Goal: Task Accomplishment & Management: Complete application form

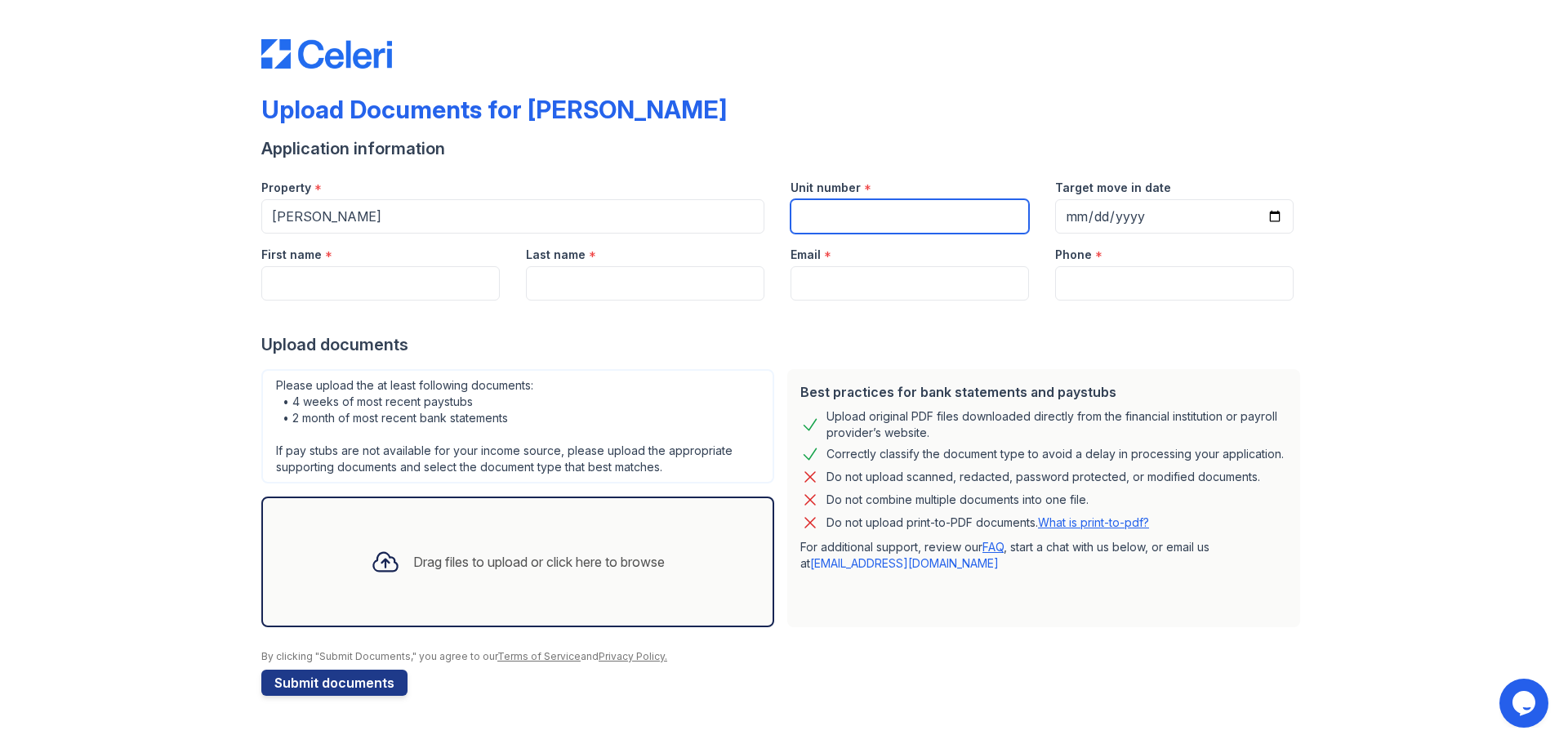
click at [991, 214] on input "Unit number" at bounding box center [910, 216] width 238 height 34
type input "44J"
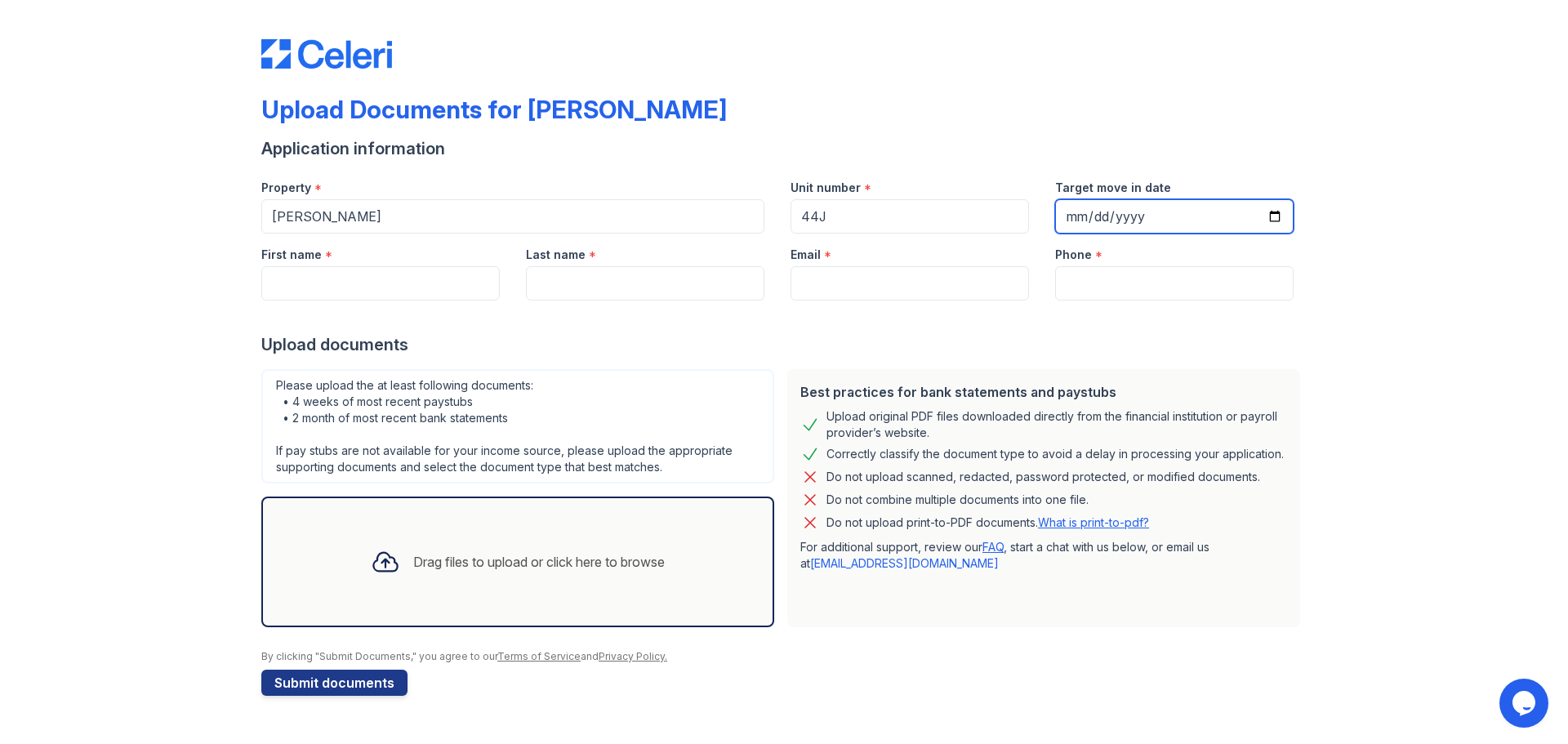
click at [1076, 211] on input "Target move in date" at bounding box center [1174, 216] width 238 height 34
type input "0202-09-10"
type input "[DATE]"
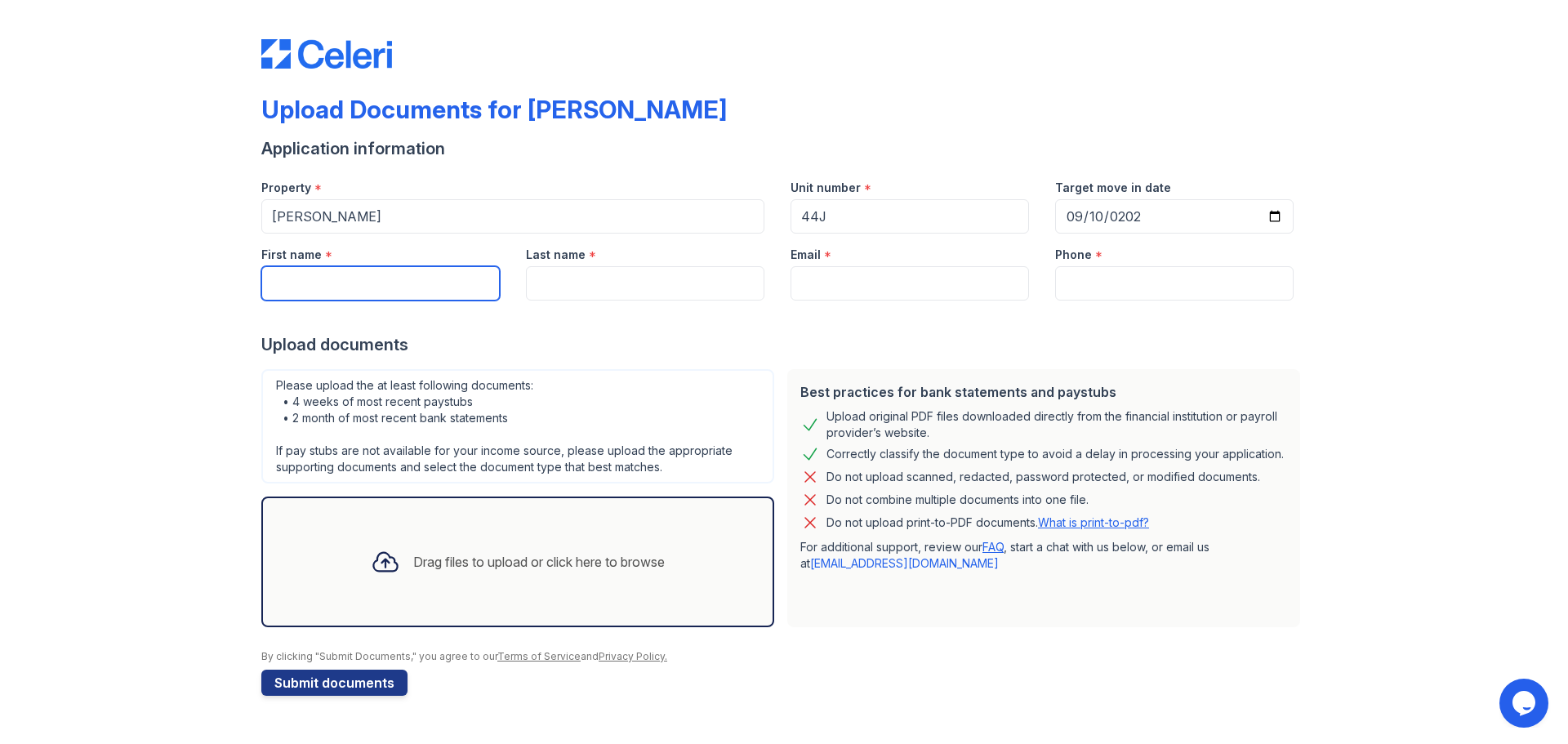
click at [404, 268] on input "First name" at bounding box center [381, 282] width 238 height 34
type input "[PERSON_NAME]"
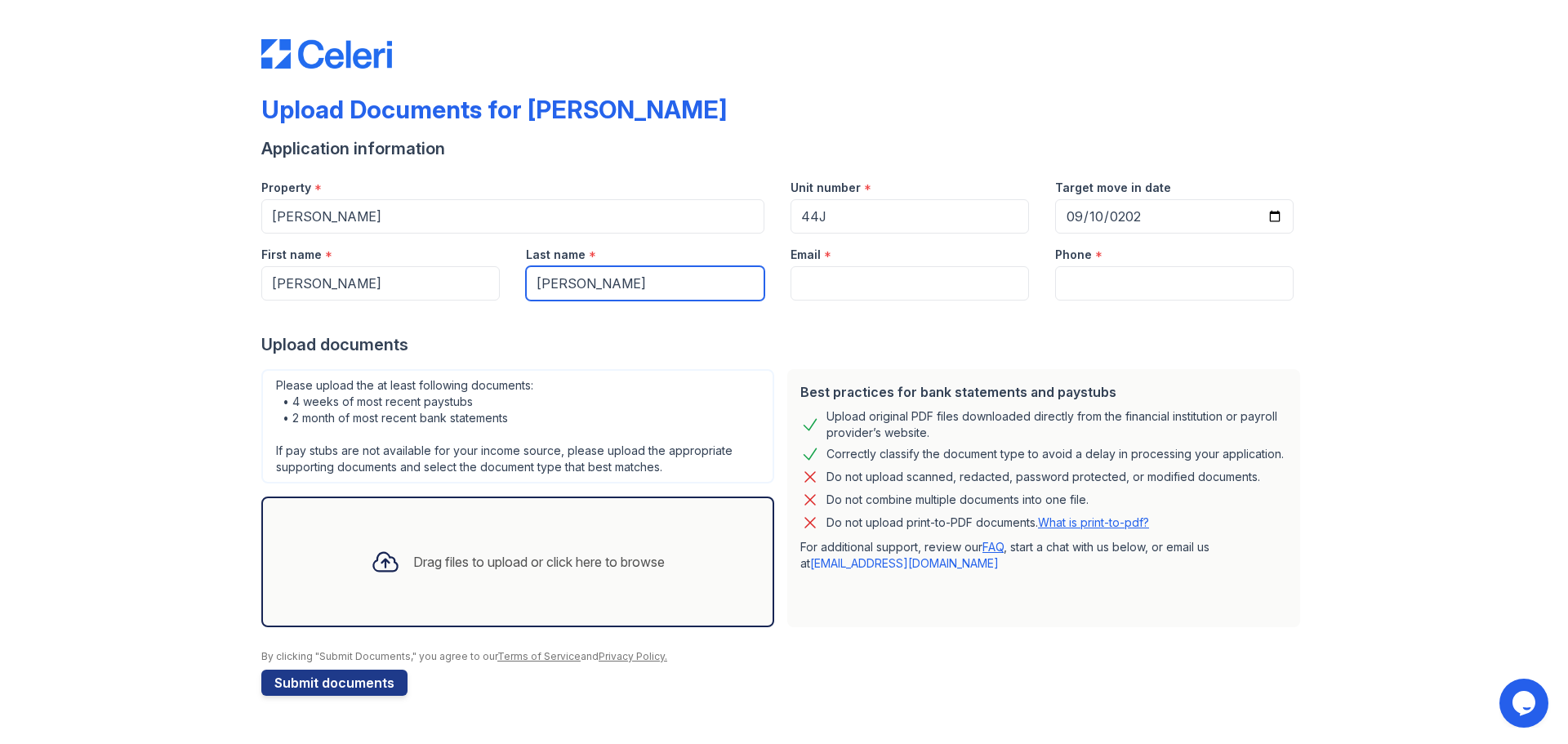
type input "[PERSON_NAME]"
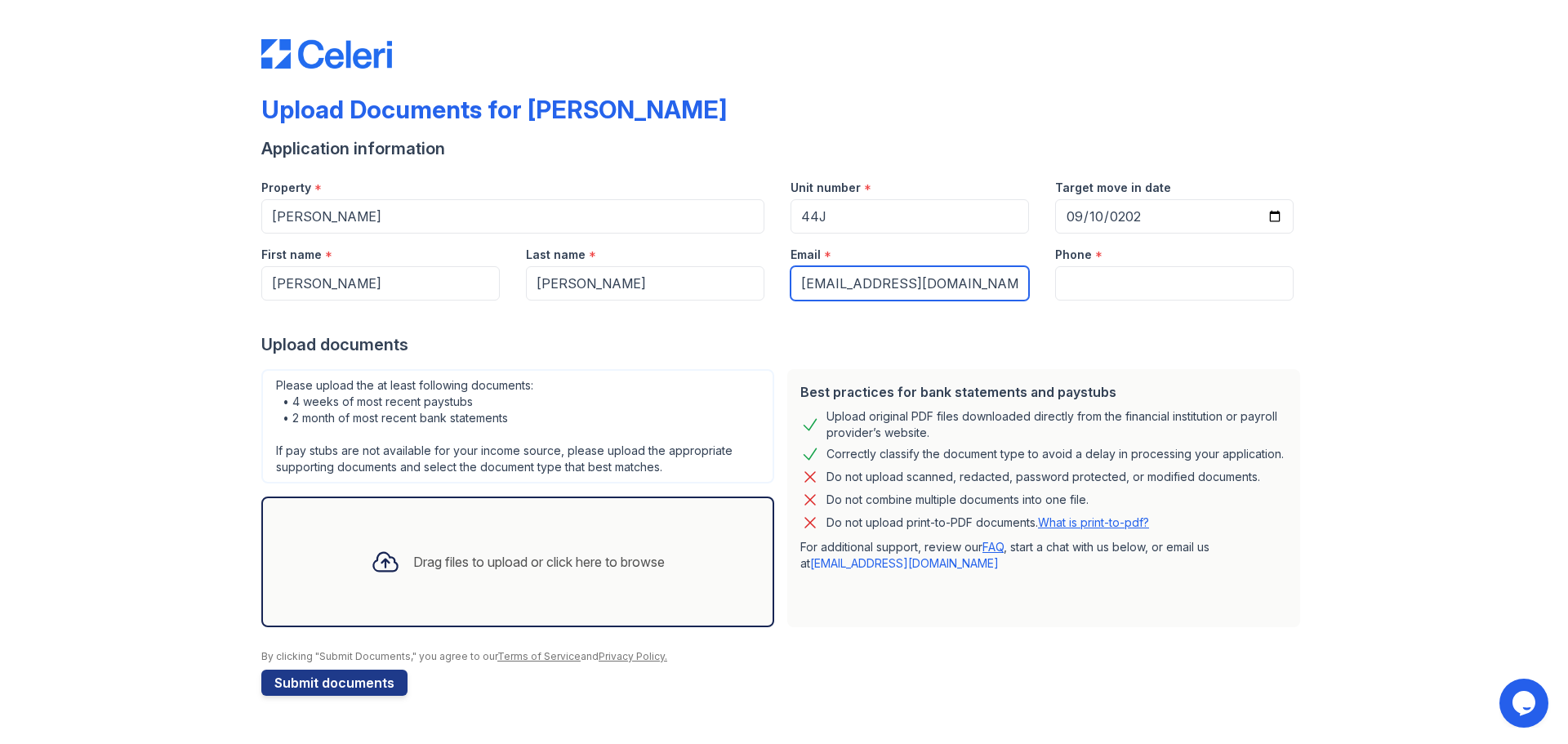
type input "[EMAIL_ADDRESS][DOMAIN_NAME]"
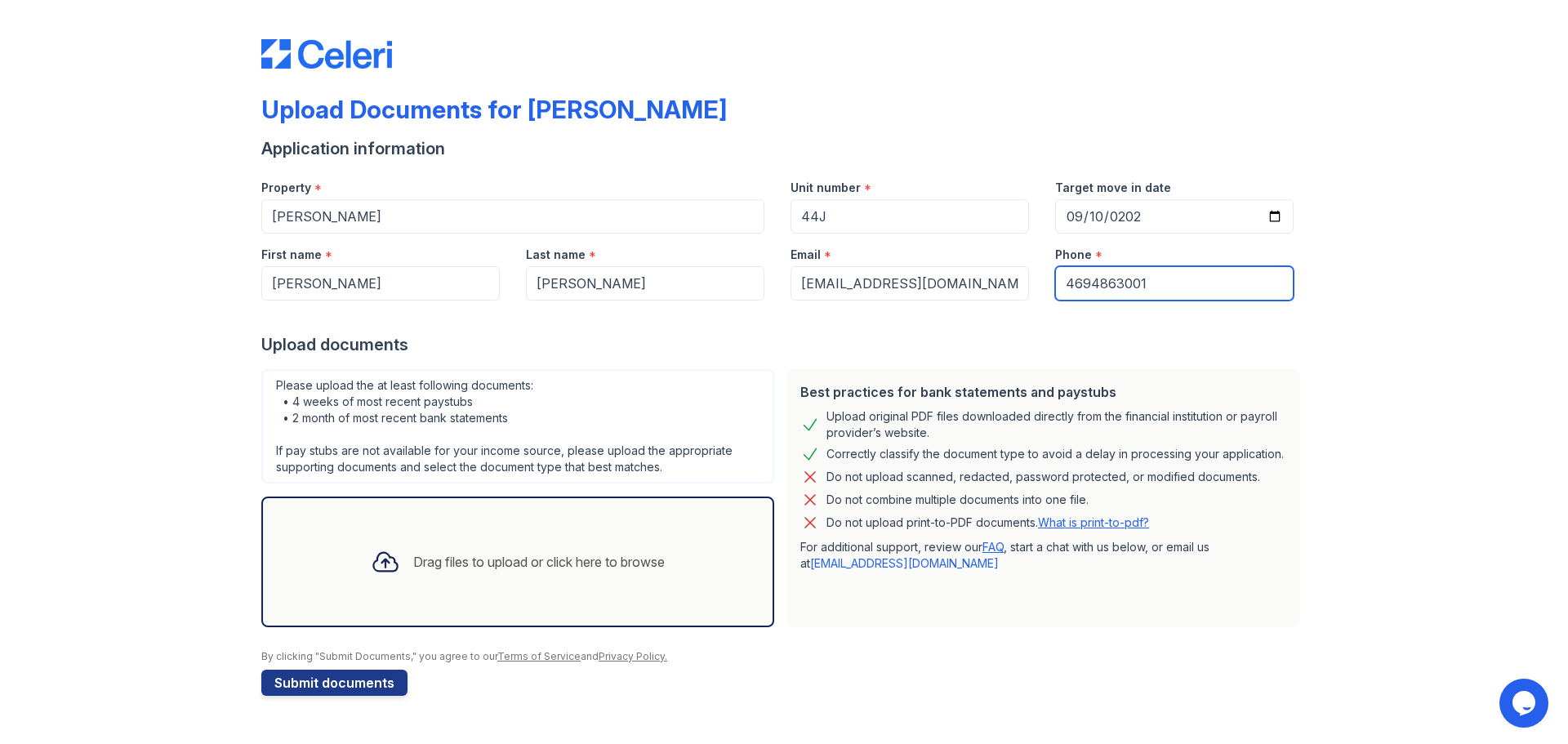
type input "4694863001"
click at [467, 550] on div "Drag files to upload or click here to browse" at bounding box center [517, 562] width 320 height 56
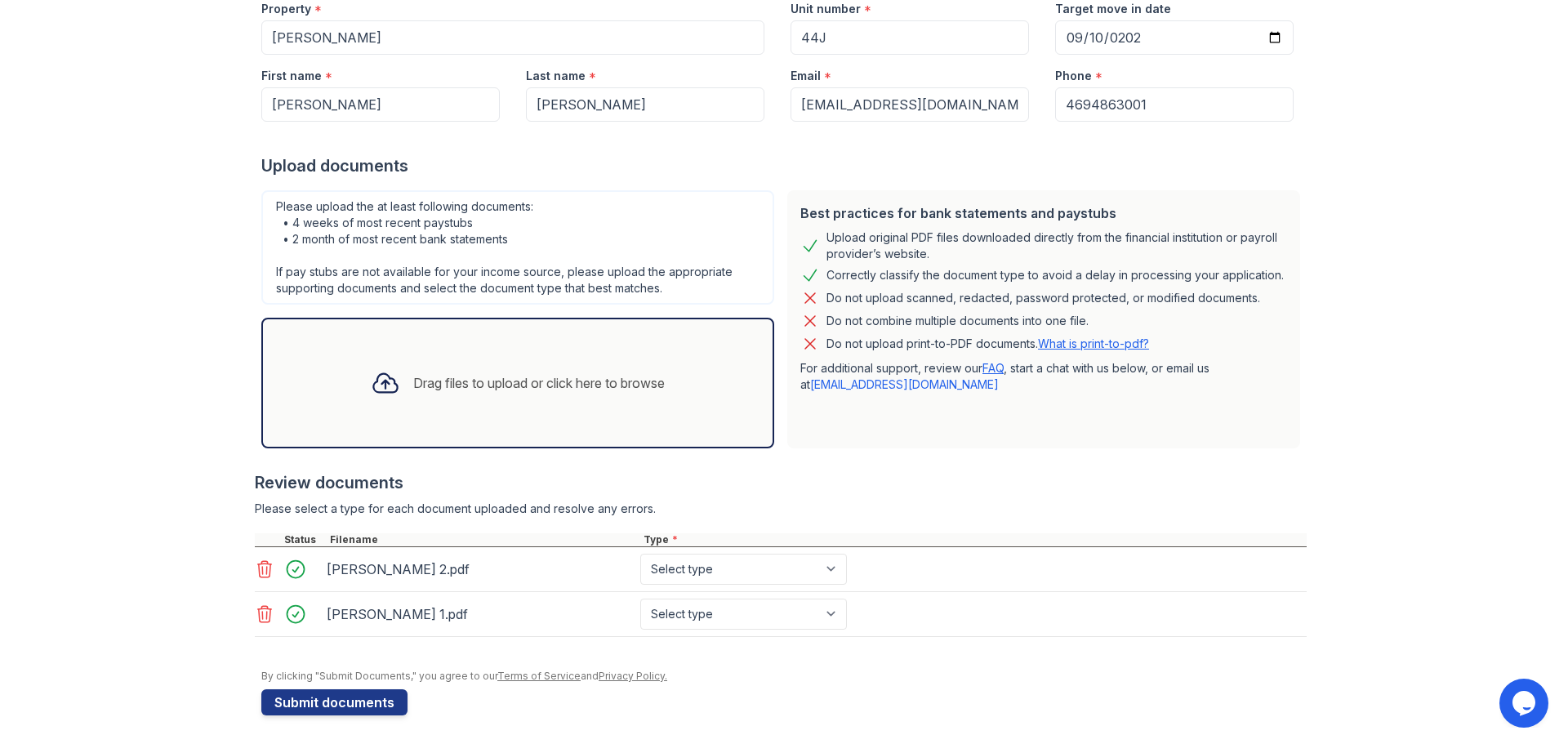
scroll to position [183, 0]
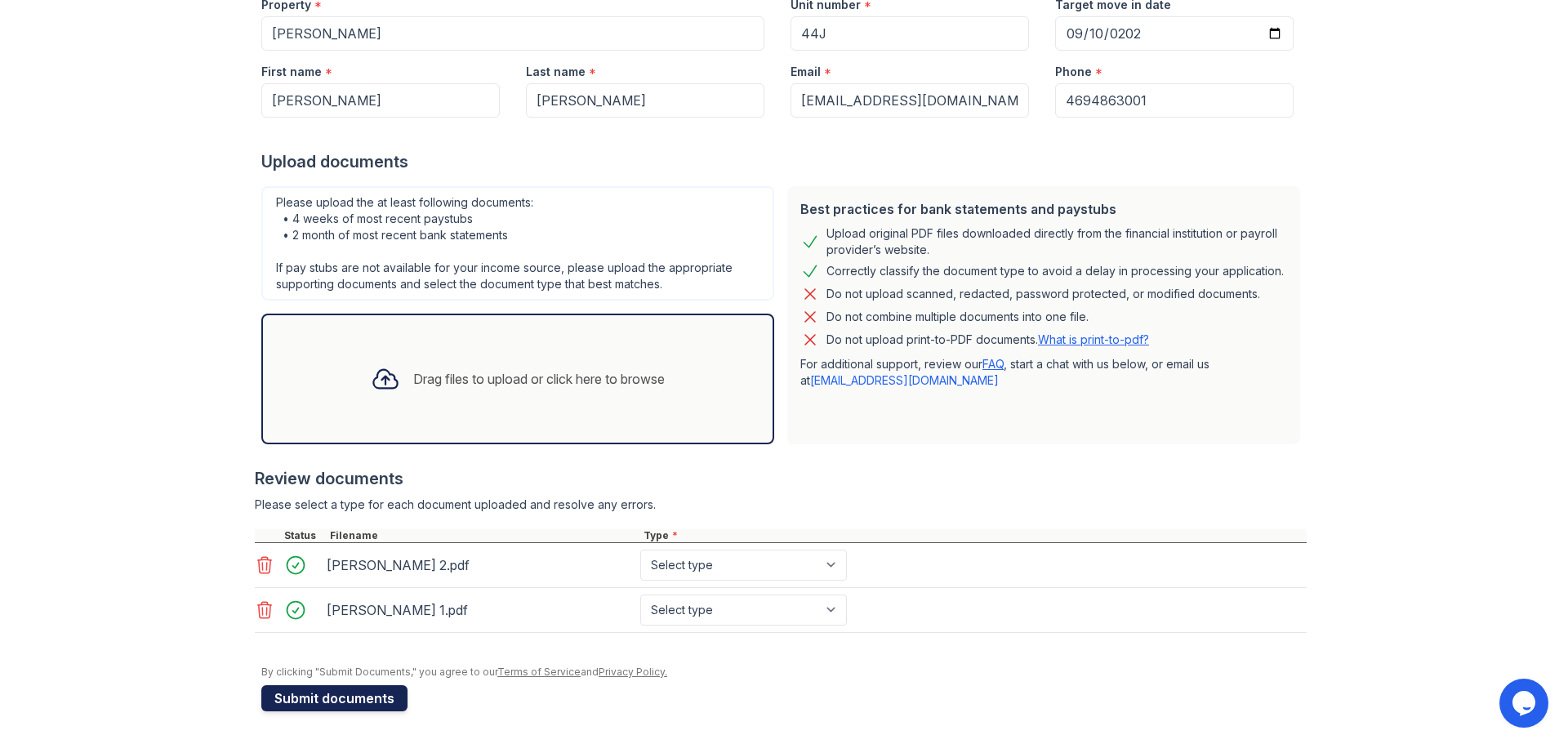
click at [341, 700] on button "Submit documents" at bounding box center [334, 697] width 146 height 26
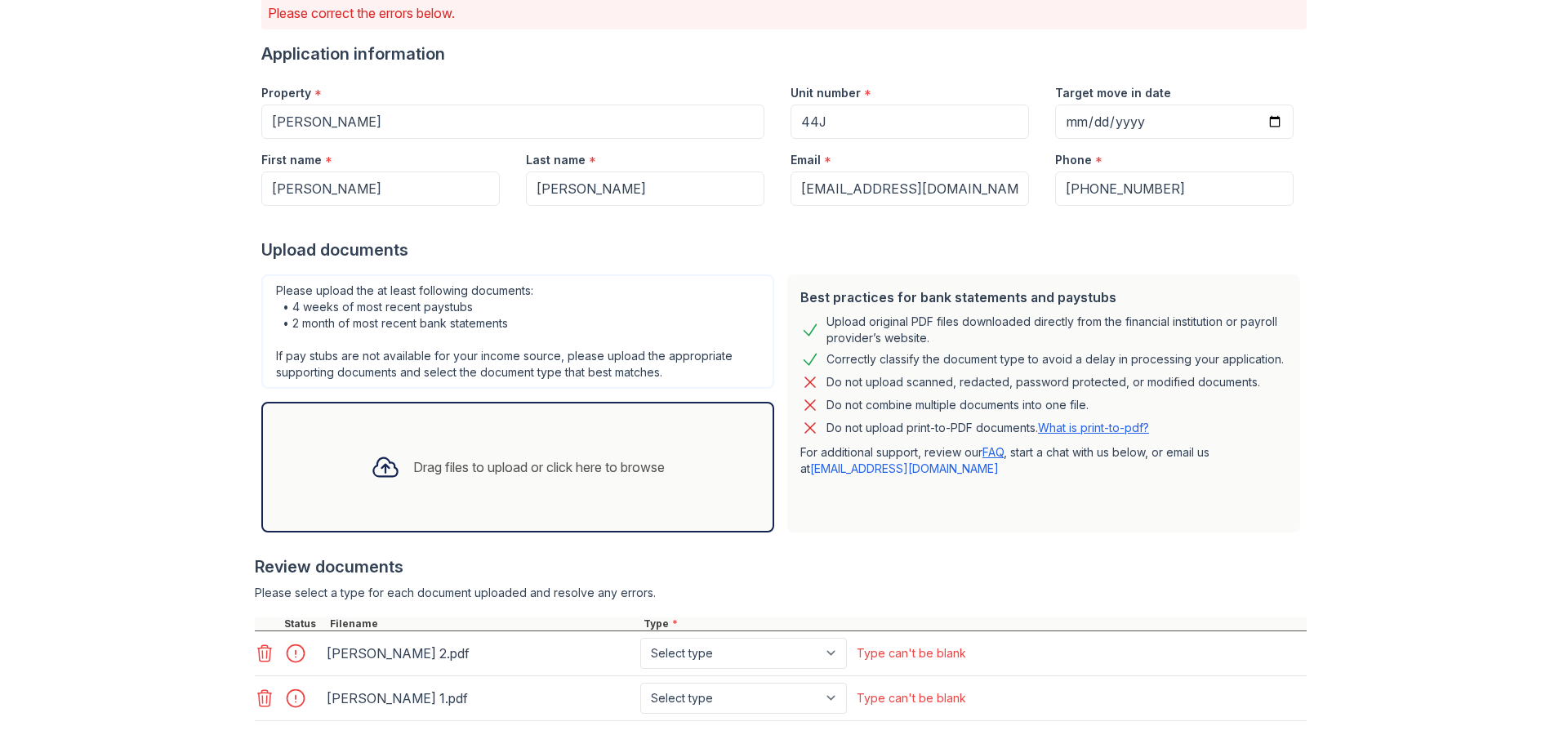
scroll to position [281, 0]
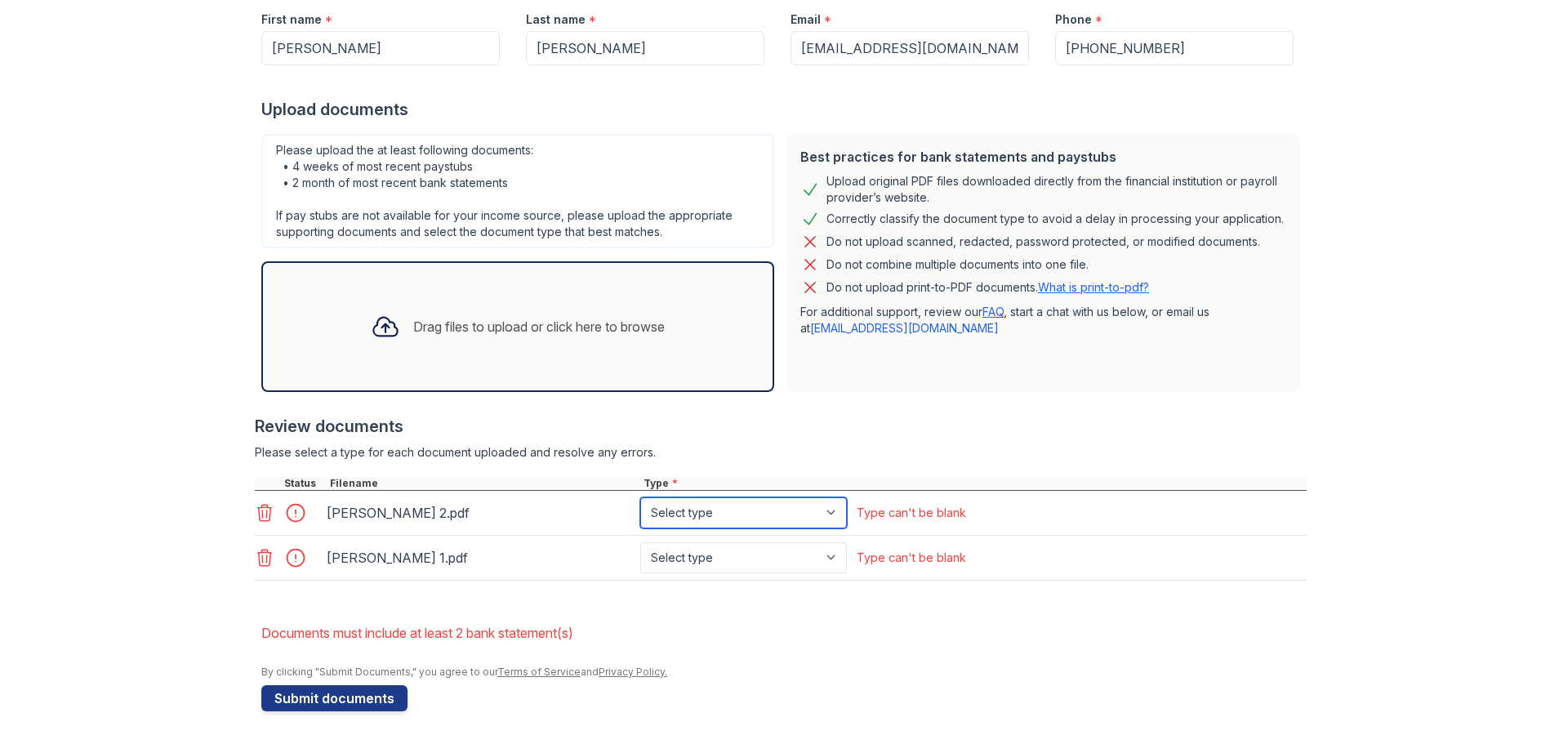
click at [809, 514] on select "Select type Paystub Bank Statement Offer Letter Tax Documents Benefit Award Let…" at bounding box center [743, 512] width 207 height 31
select select "paystub"
click at [640, 497] on select "Select type Paystub Bank Statement Offer Letter Tax Documents Benefit Award Let…" at bounding box center [743, 512] width 207 height 31
click at [782, 549] on select "Select type Paystub Bank Statement Offer Letter Tax Documents Benefit Award Let…" at bounding box center [743, 557] width 207 height 31
select select "paystub"
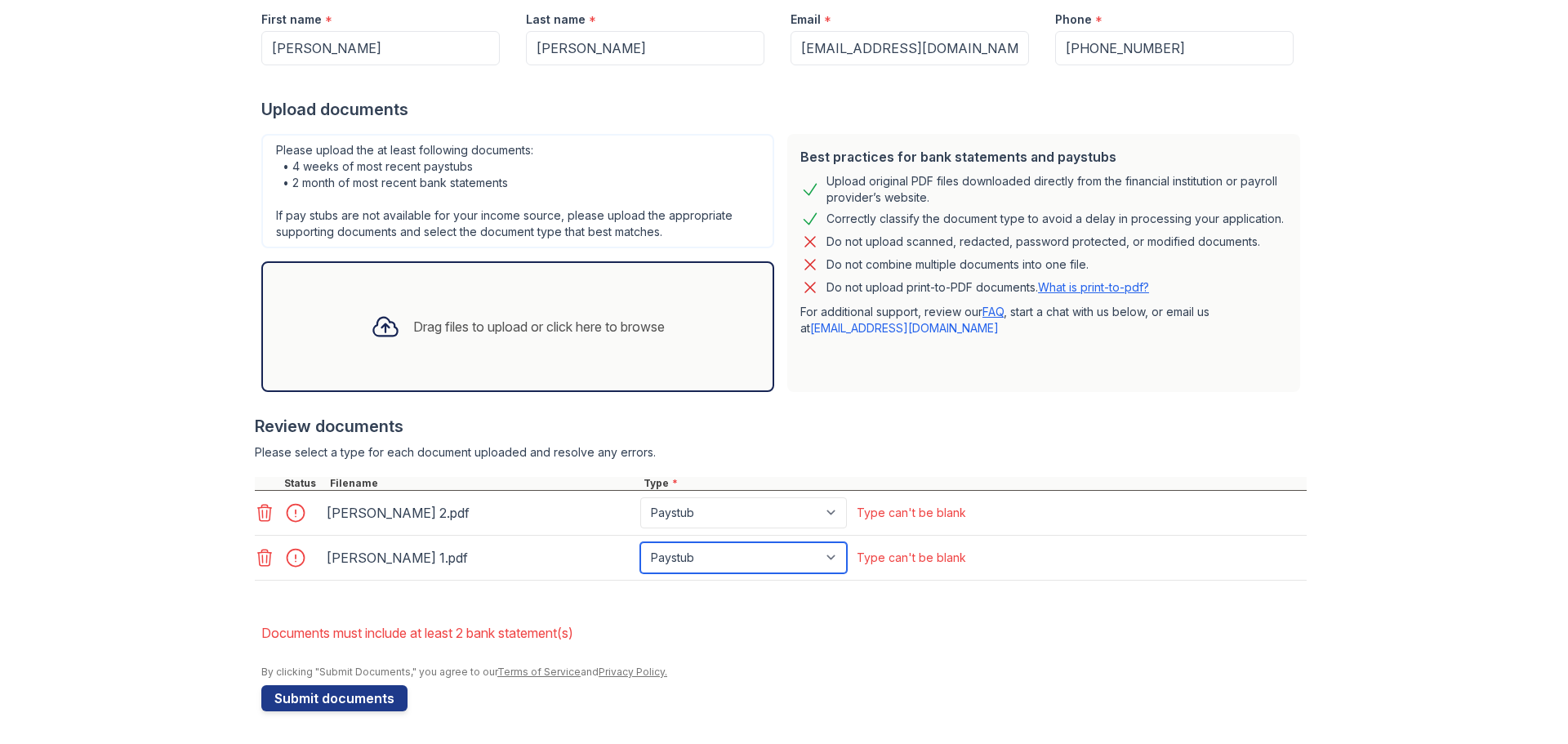
click at [640, 542] on select "Select type Paystub Bank Statement Offer Letter Tax Documents Benefit Award Let…" at bounding box center [743, 557] width 207 height 31
click at [347, 702] on button "Submit documents" at bounding box center [334, 697] width 146 height 26
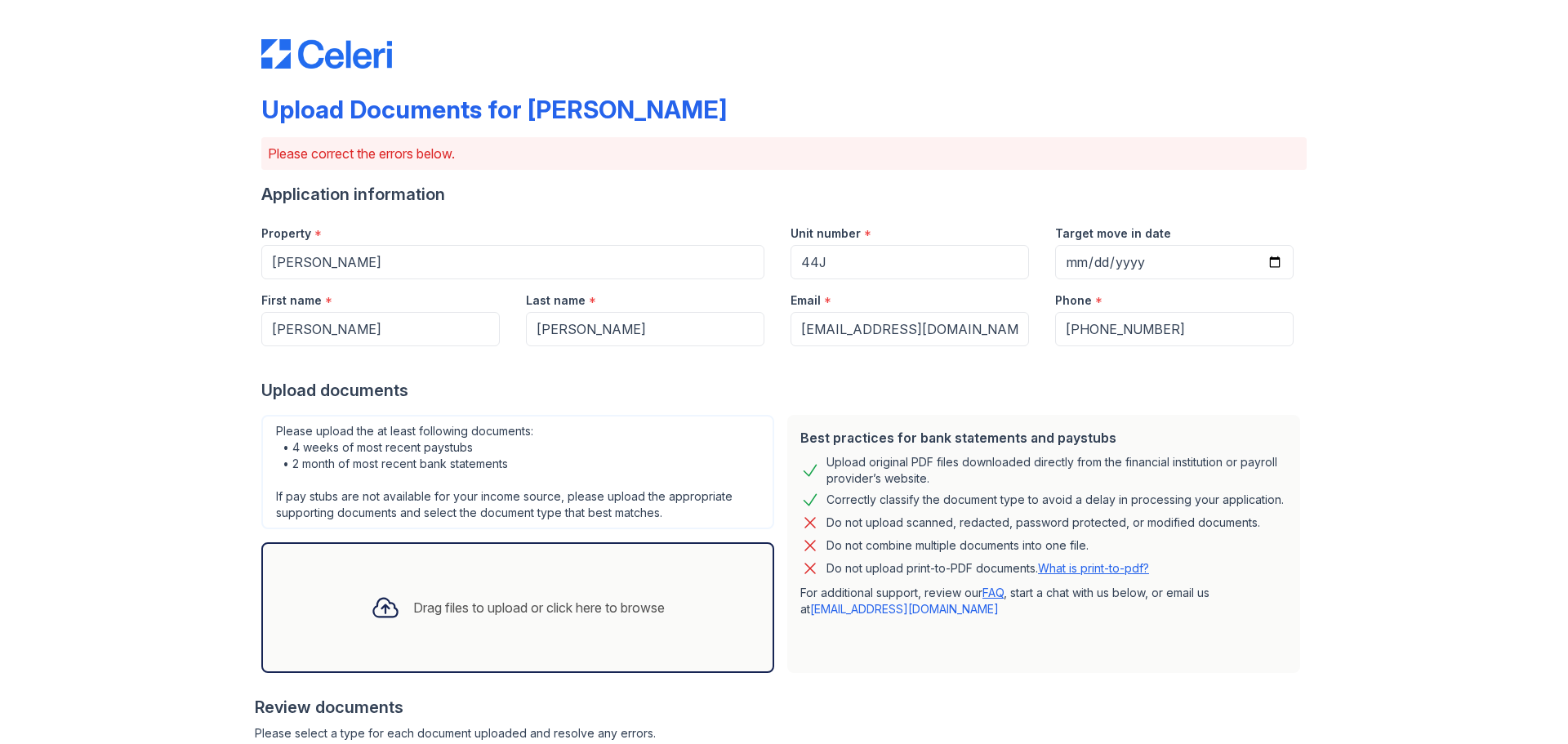
scroll to position [297, 0]
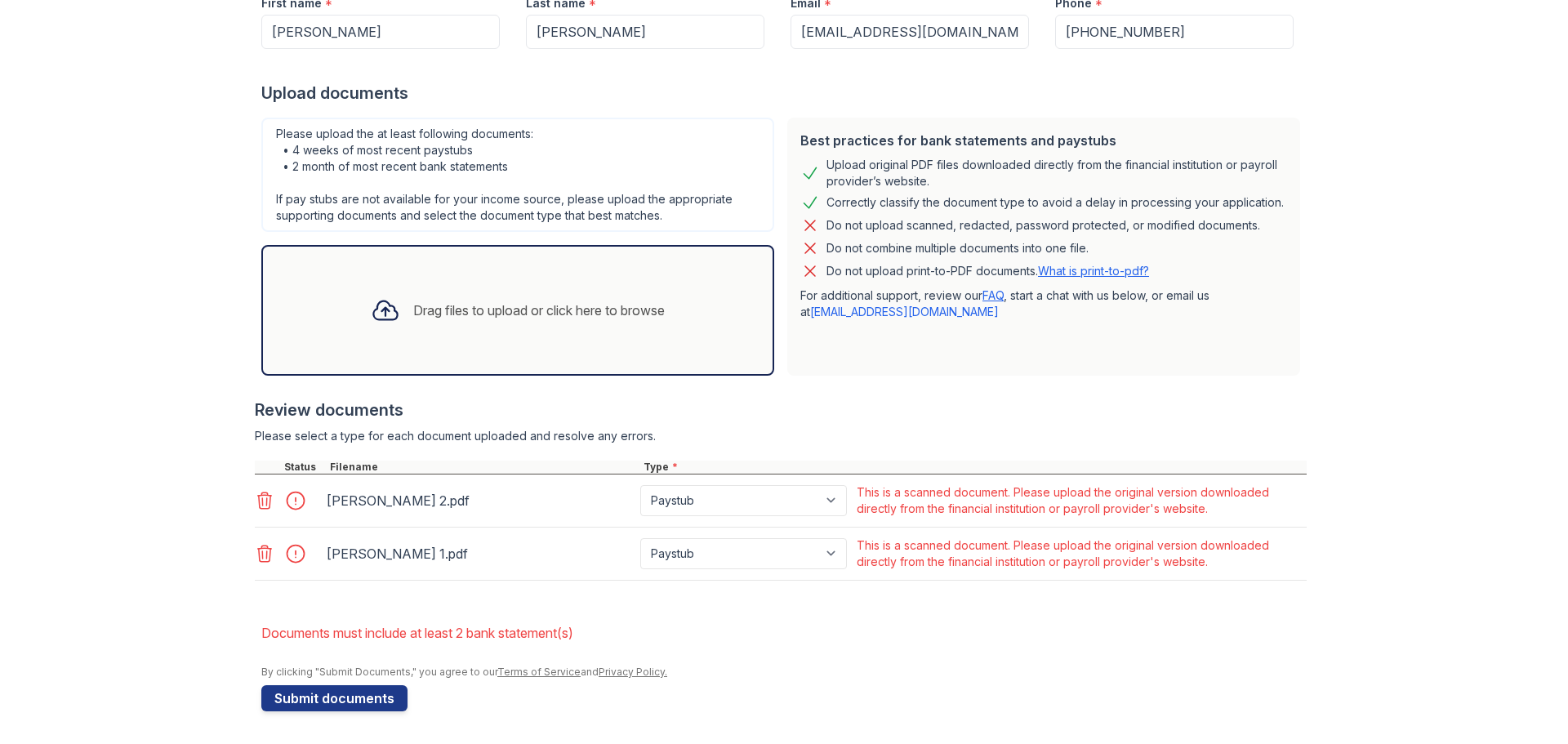
click at [497, 287] on div "Drag files to upload or click here to browse" at bounding box center [517, 310] width 320 height 56
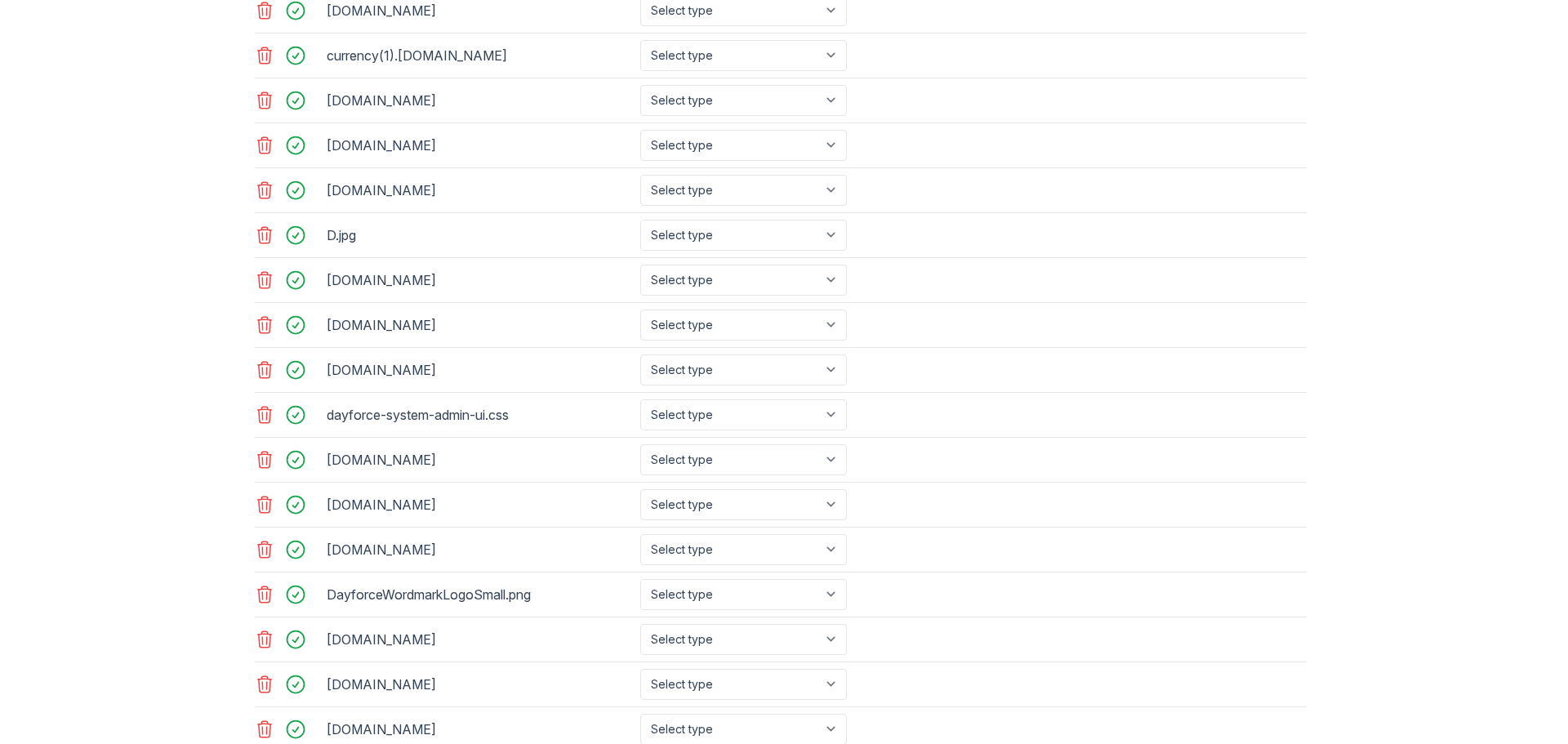
scroll to position [2910, 0]
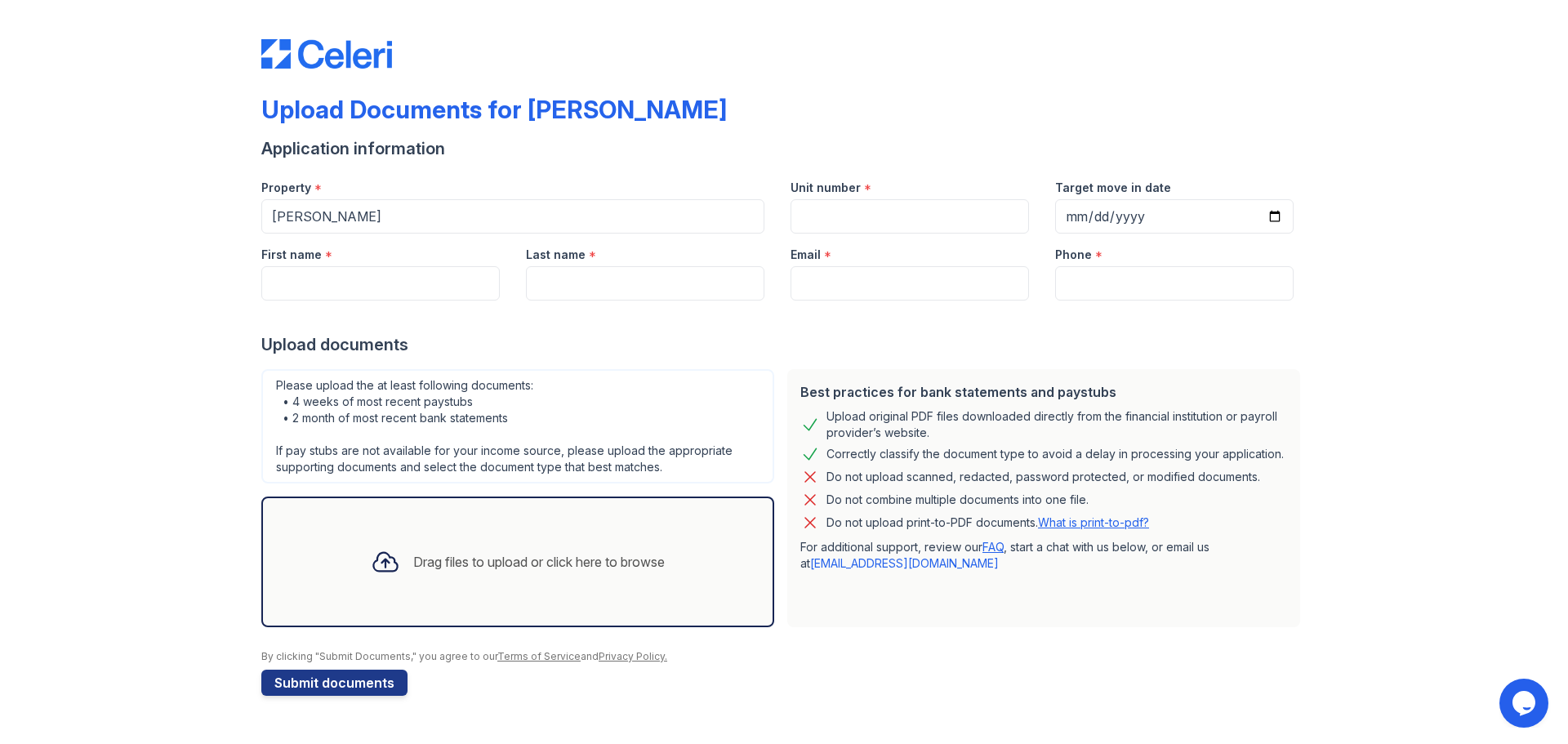
click at [930, 197] on div "Unit number *" at bounding box center [910, 182] width 238 height 32
click at [924, 202] on input "Unit number" at bounding box center [910, 216] width 238 height 34
type input "44J"
click at [487, 572] on div "Drag files to upload or click here to browse" at bounding box center [517, 562] width 320 height 56
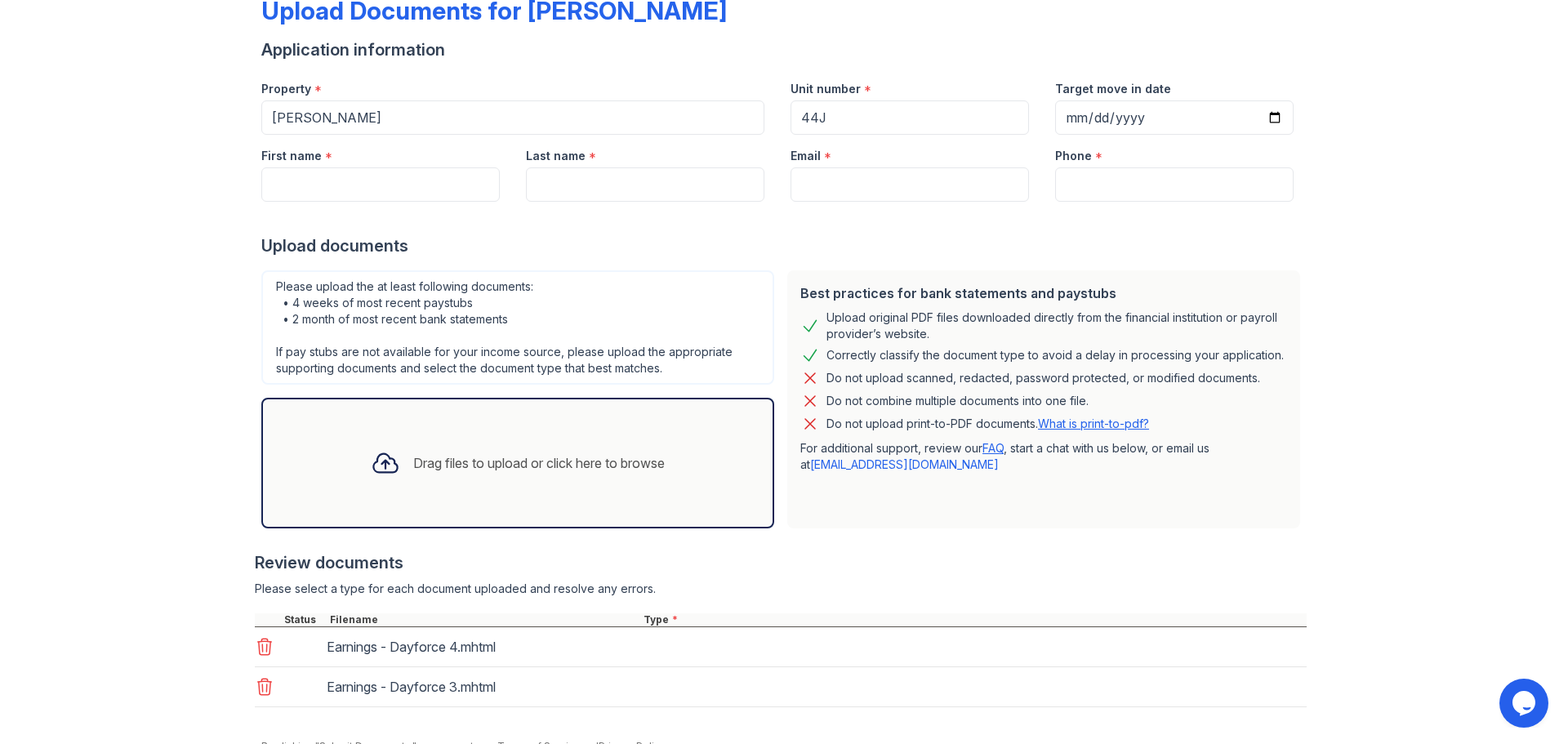
scroll to position [173, 0]
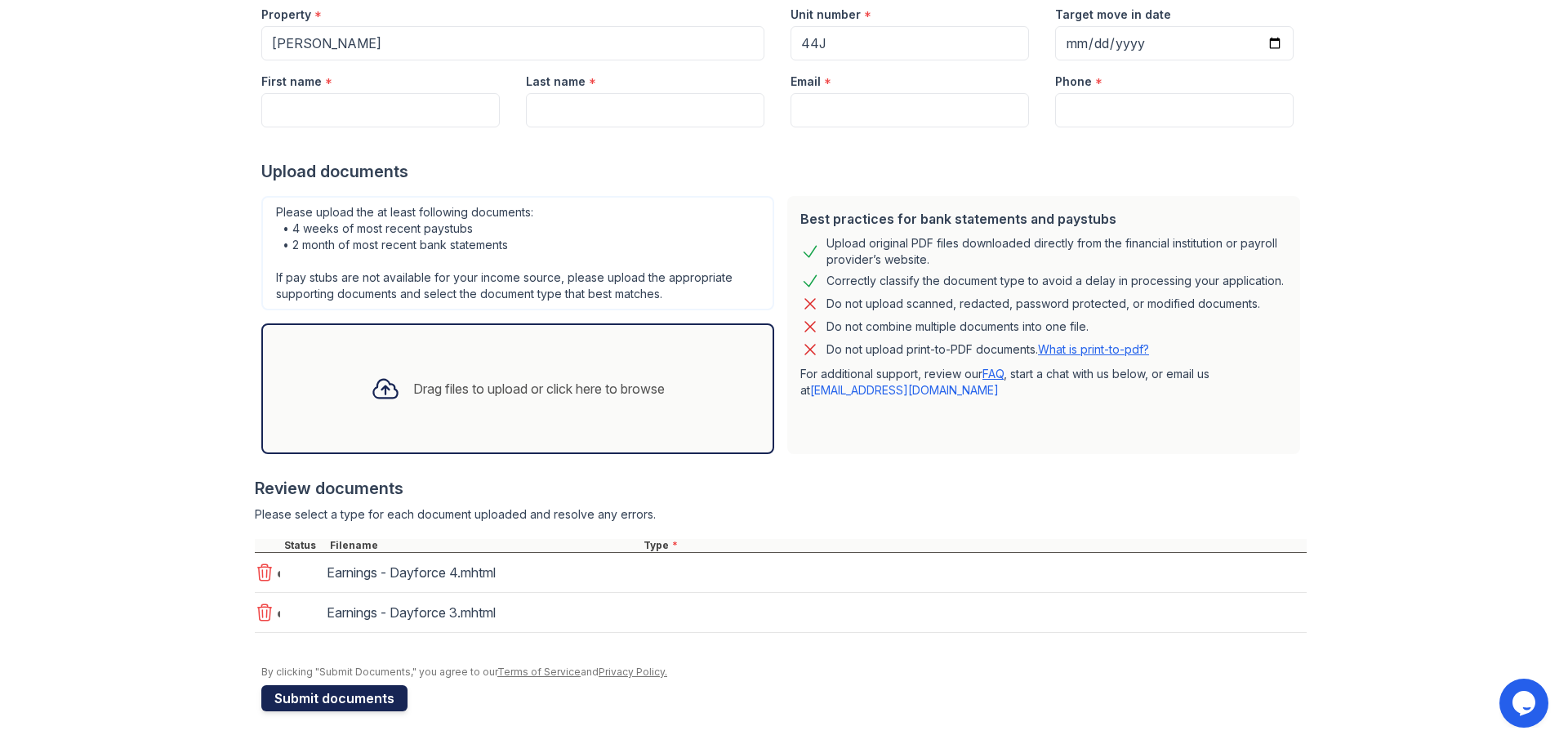
click at [343, 702] on button "Submit documents" at bounding box center [334, 697] width 146 height 26
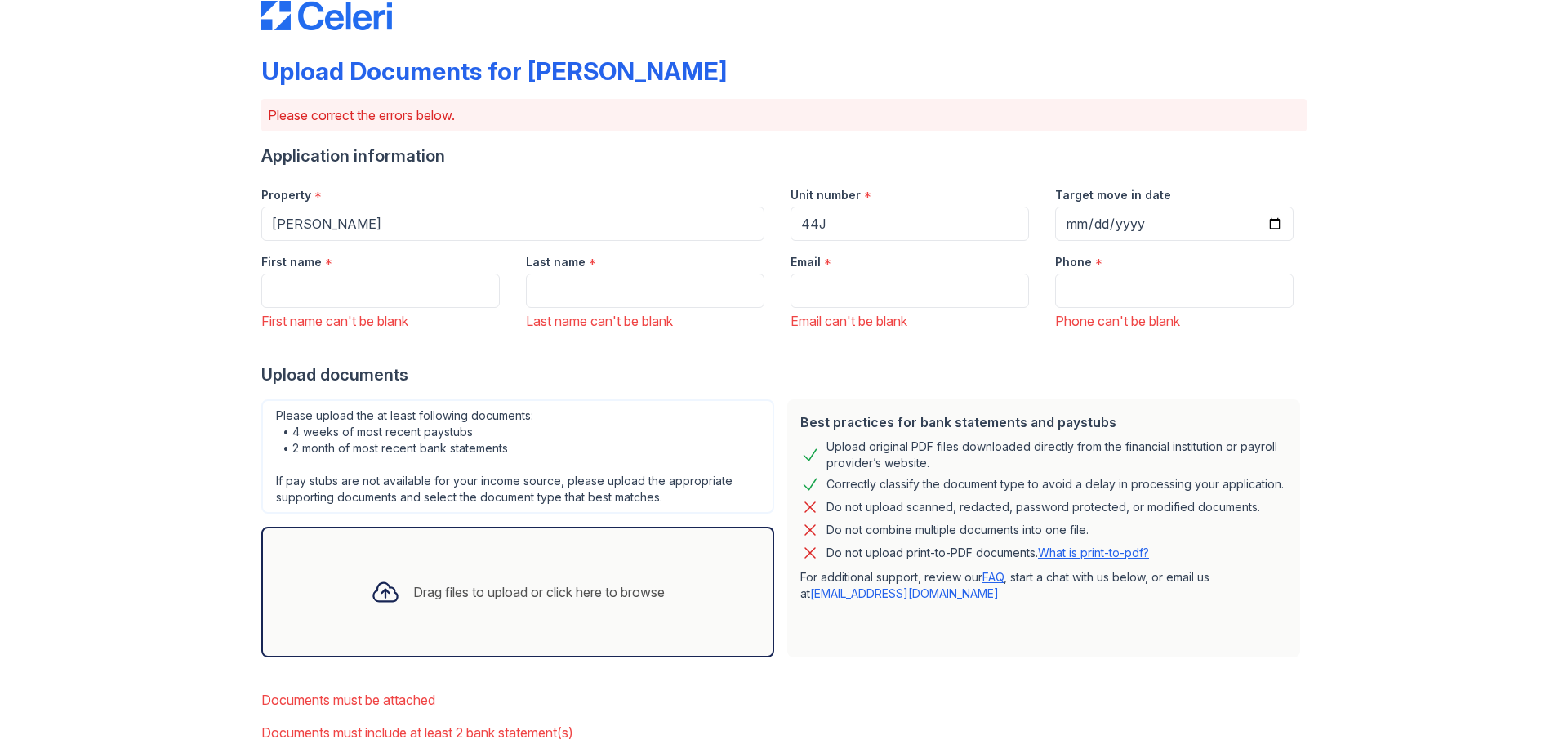
scroll to position [0, 0]
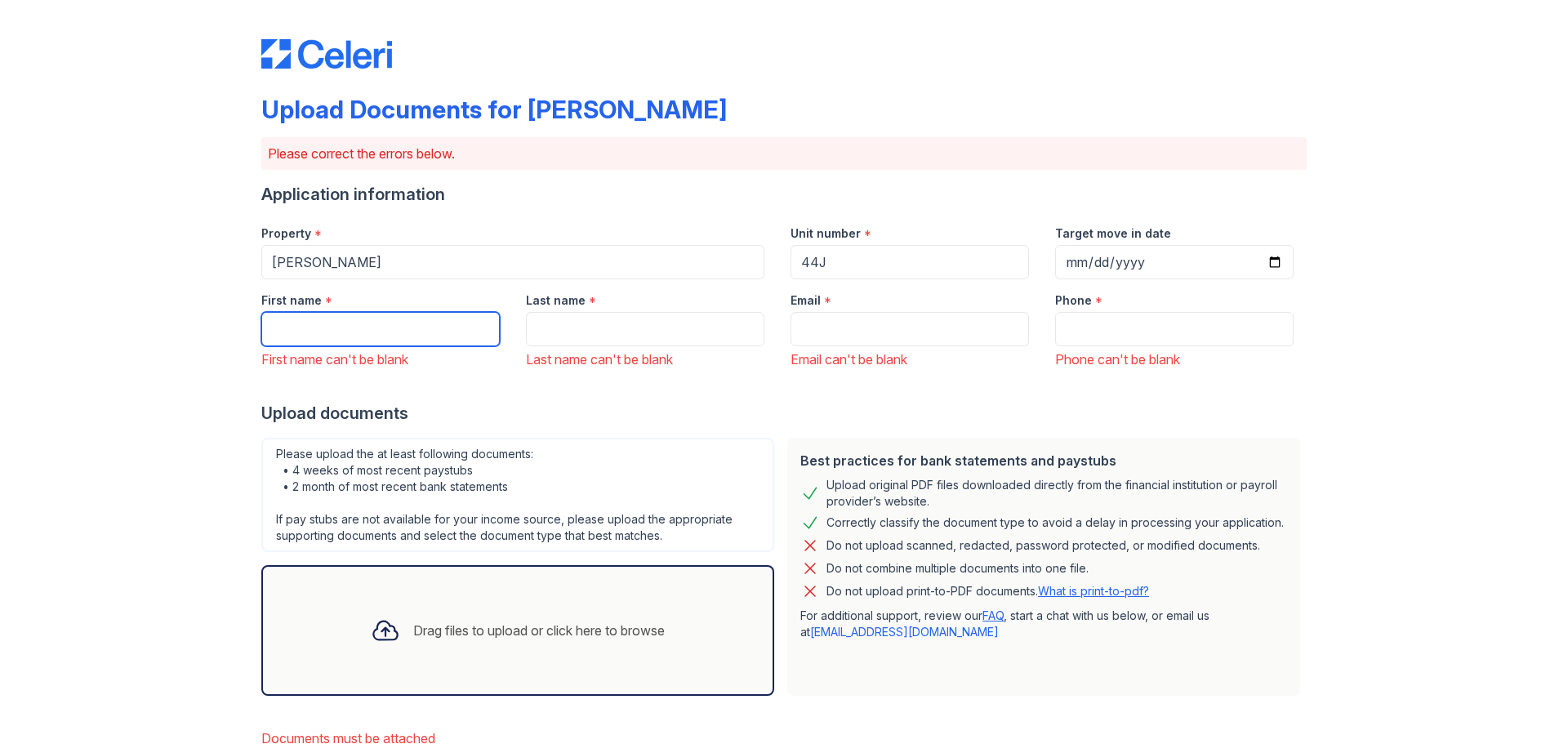
click at [370, 332] on input "First name" at bounding box center [381, 328] width 238 height 34
type input "[PERSON_NAME]"
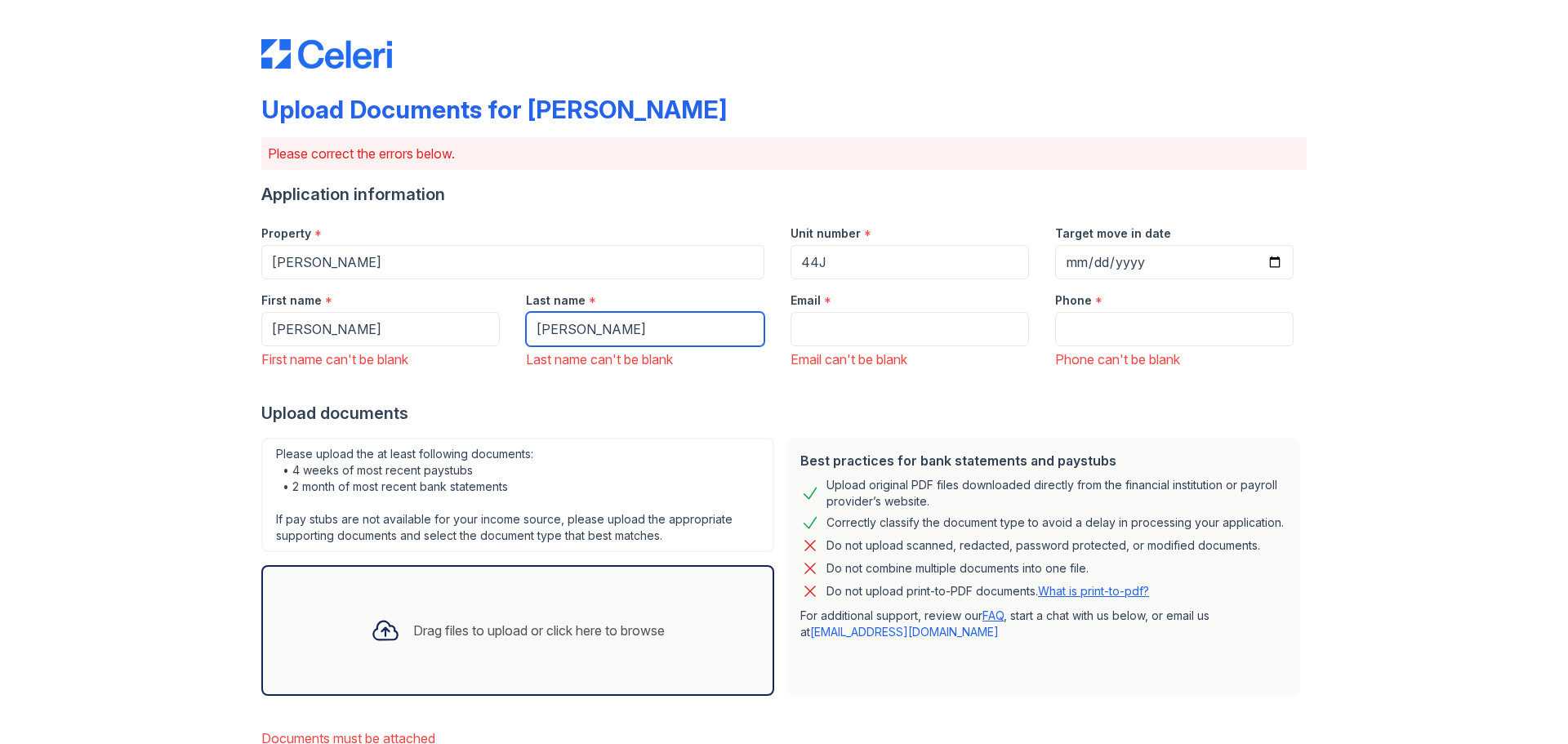
type input "[PERSON_NAME]"
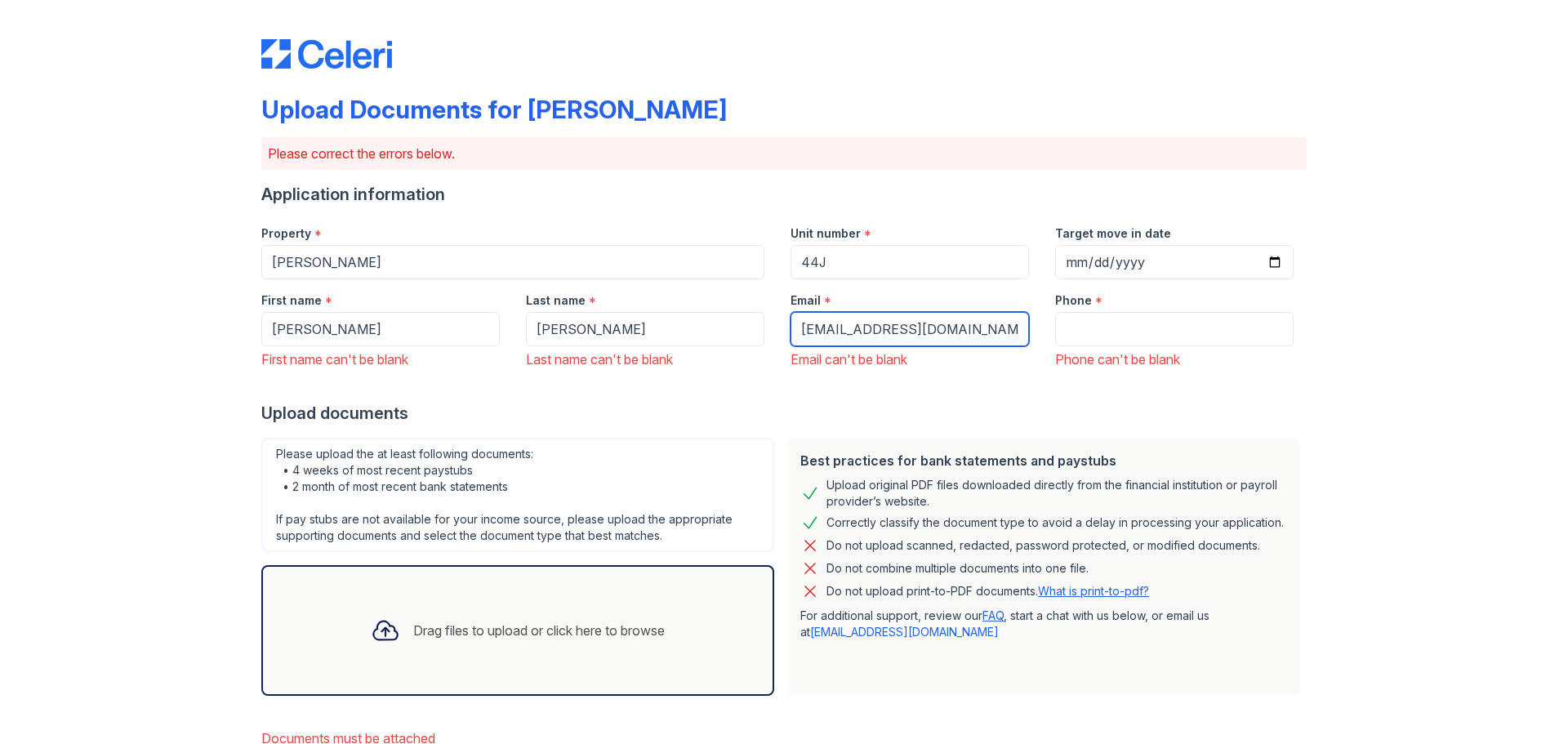
type input "[EMAIL_ADDRESS][DOMAIN_NAME]"
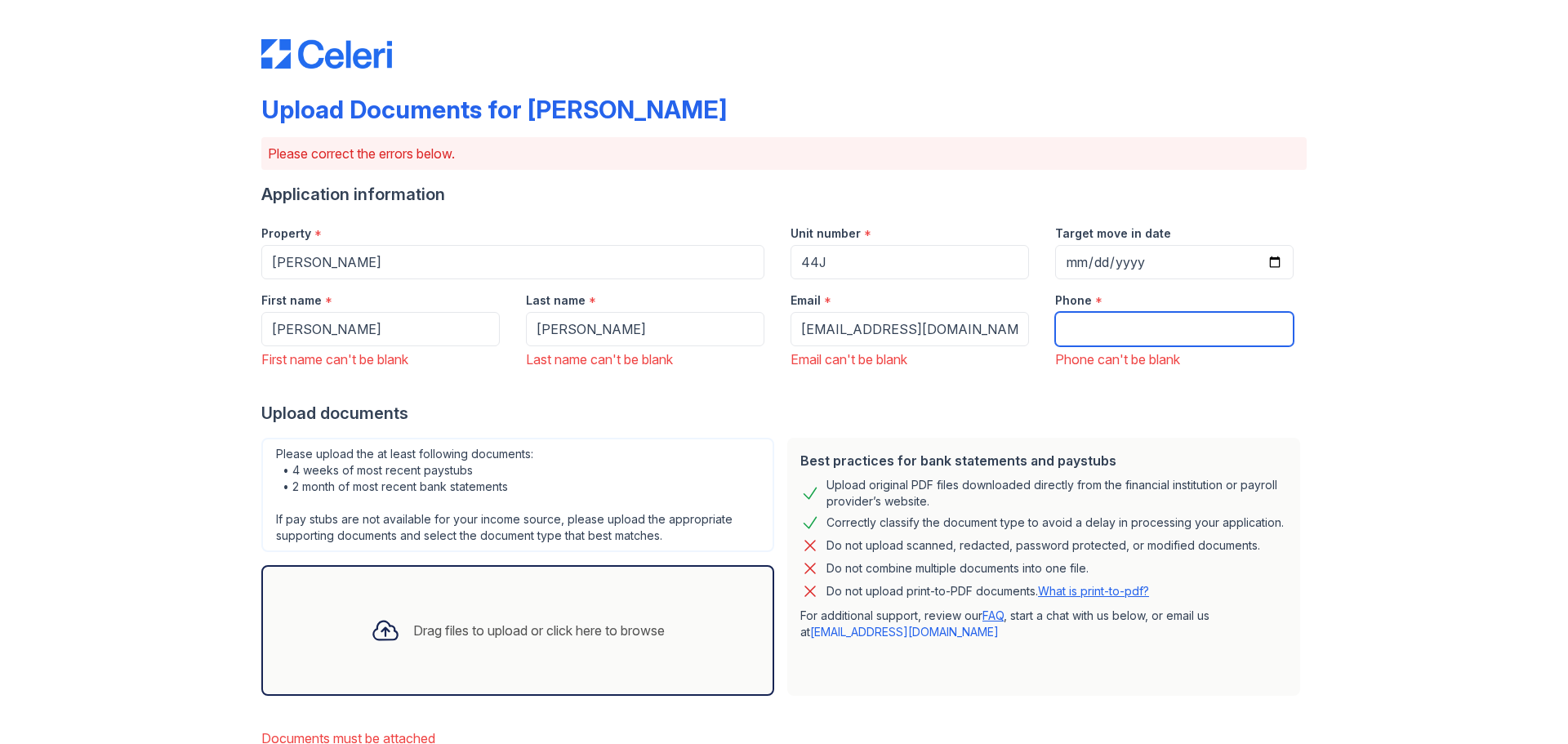
click at [1204, 334] on input "Phone" at bounding box center [1174, 328] width 238 height 34
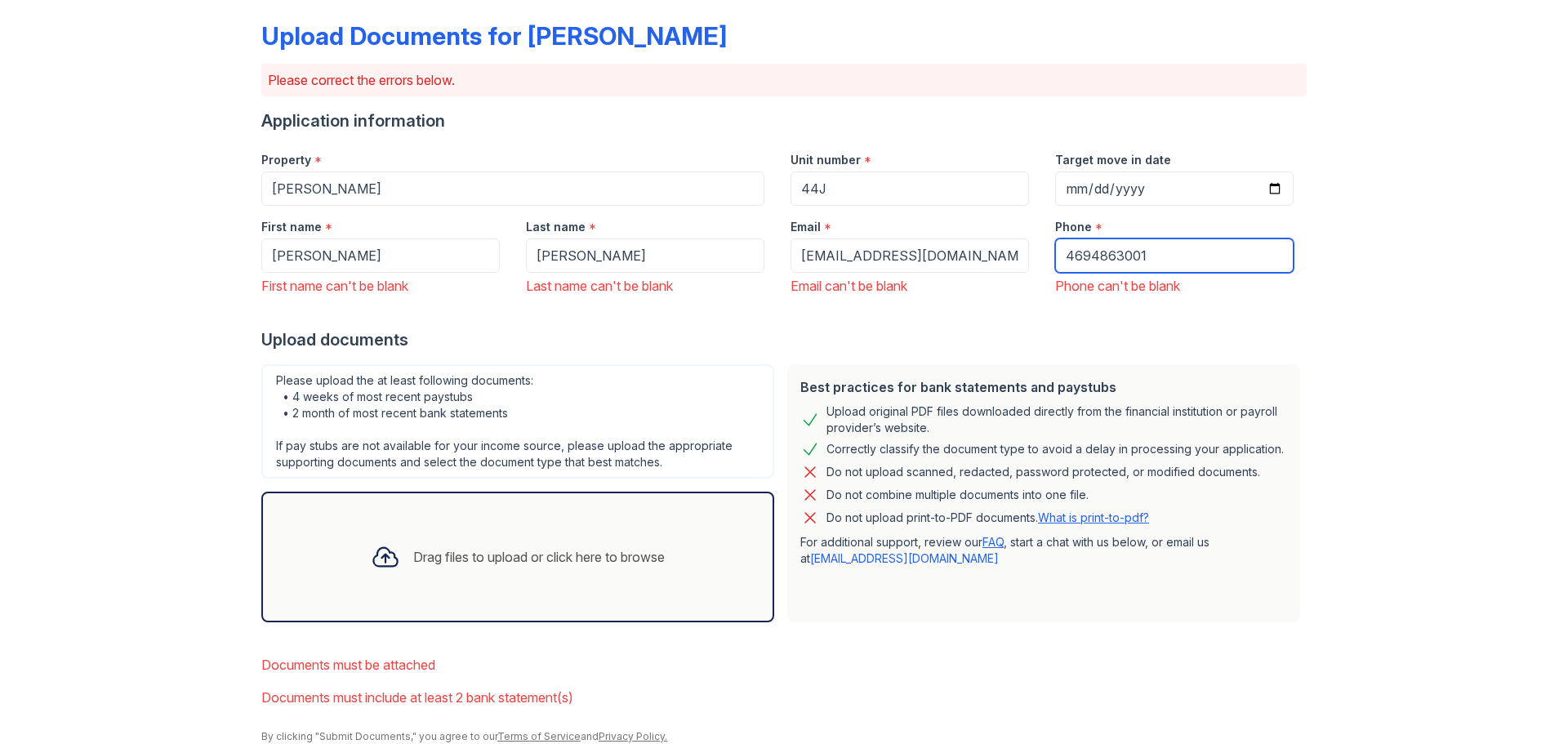
scroll to position [138, 0]
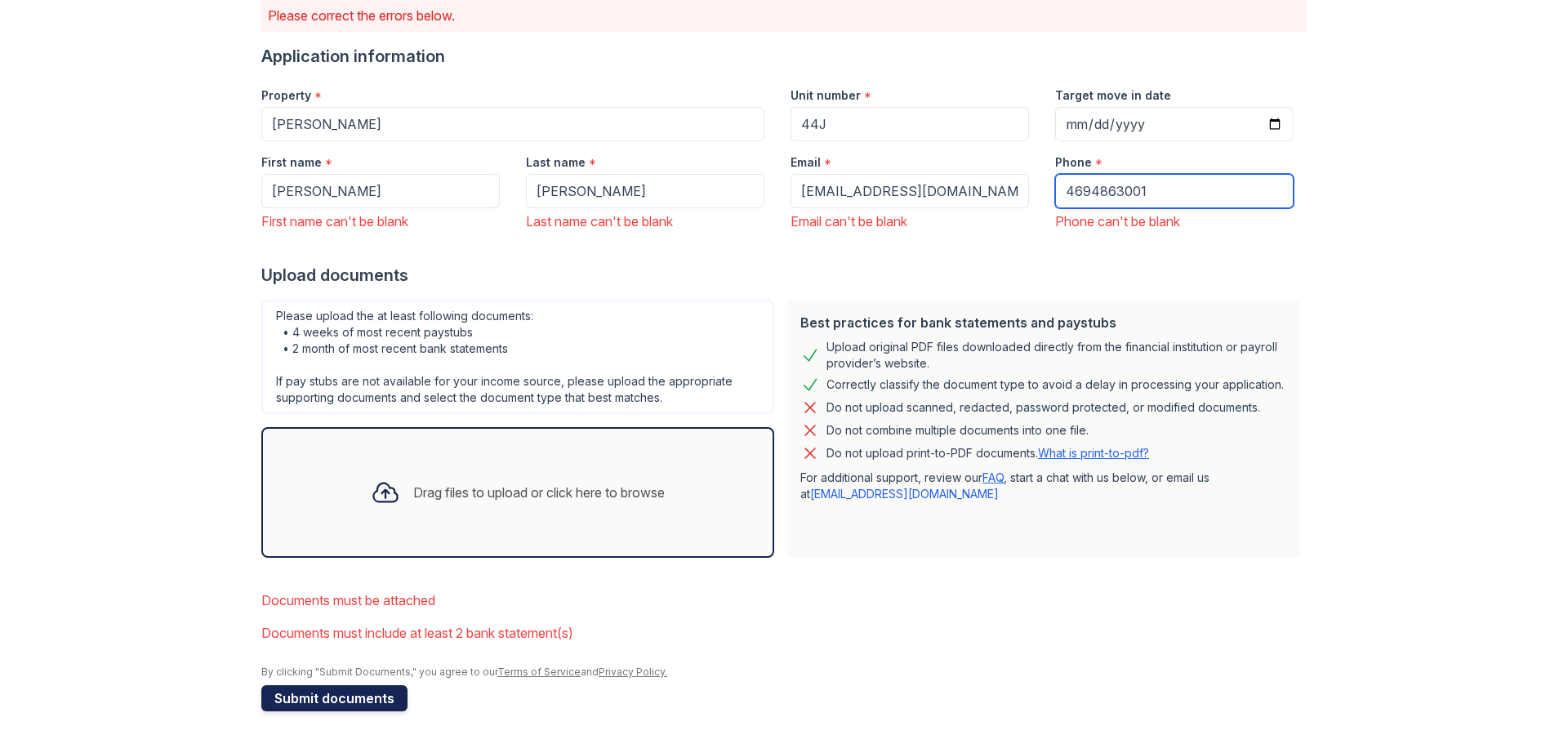
type input "4694863001"
click at [347, 703] on button "Submit documents" at bounding box center [334, 697] width 146 height 26
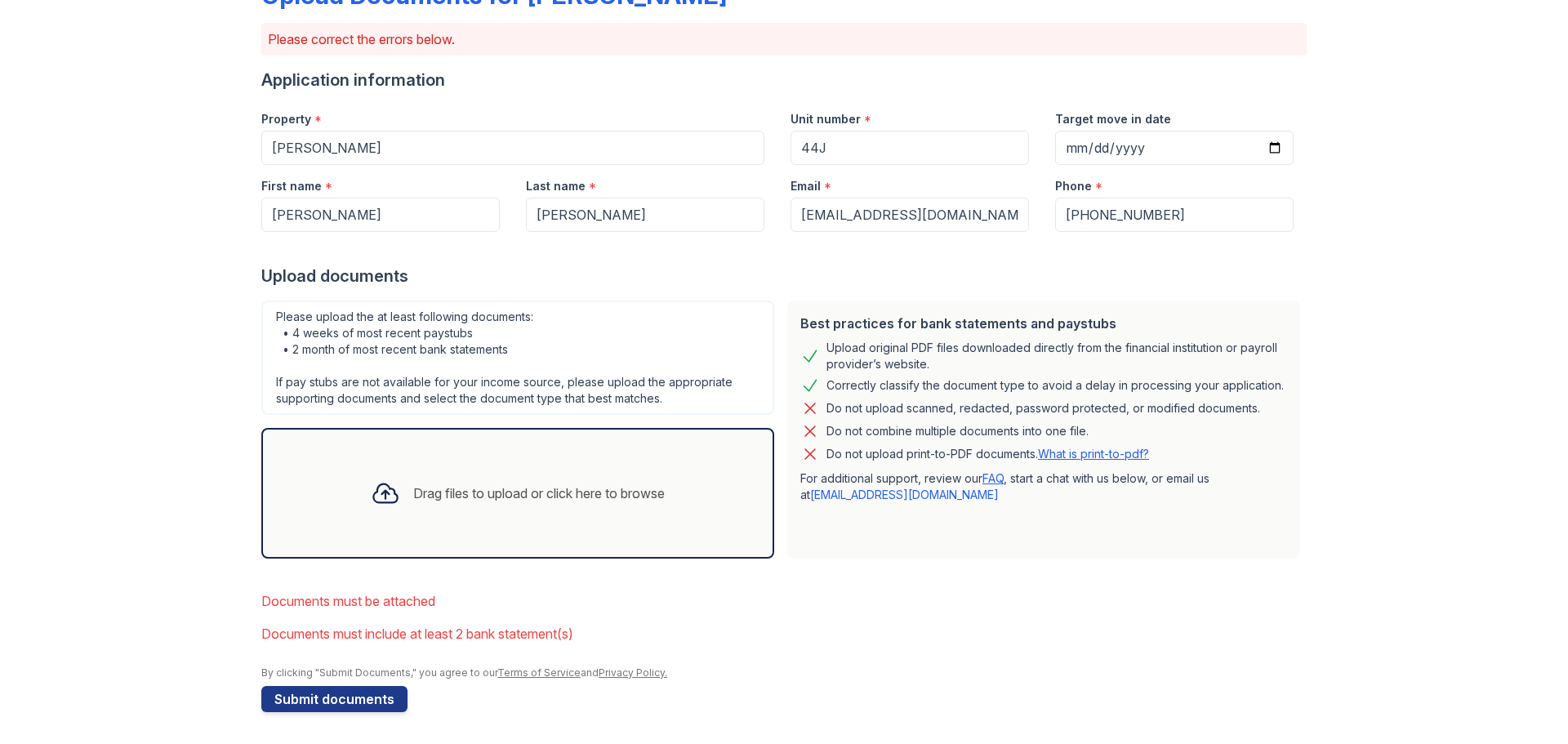
scroll to position [115, 0]
click at [489, 476] on div "Drag files to upload or click here to browse" at bounding box center [517, 492] width 320 height 56
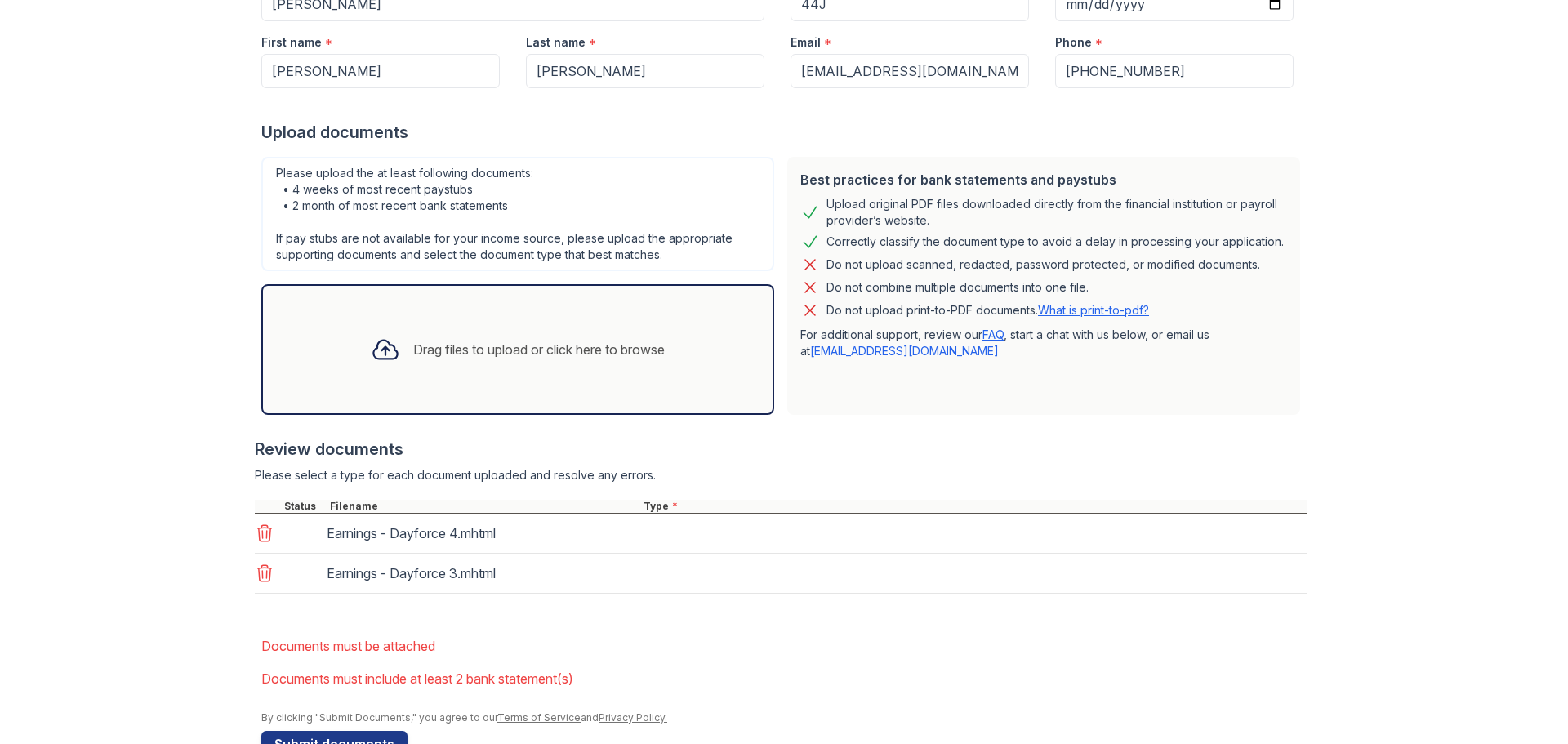
scroll to position [304, 0]
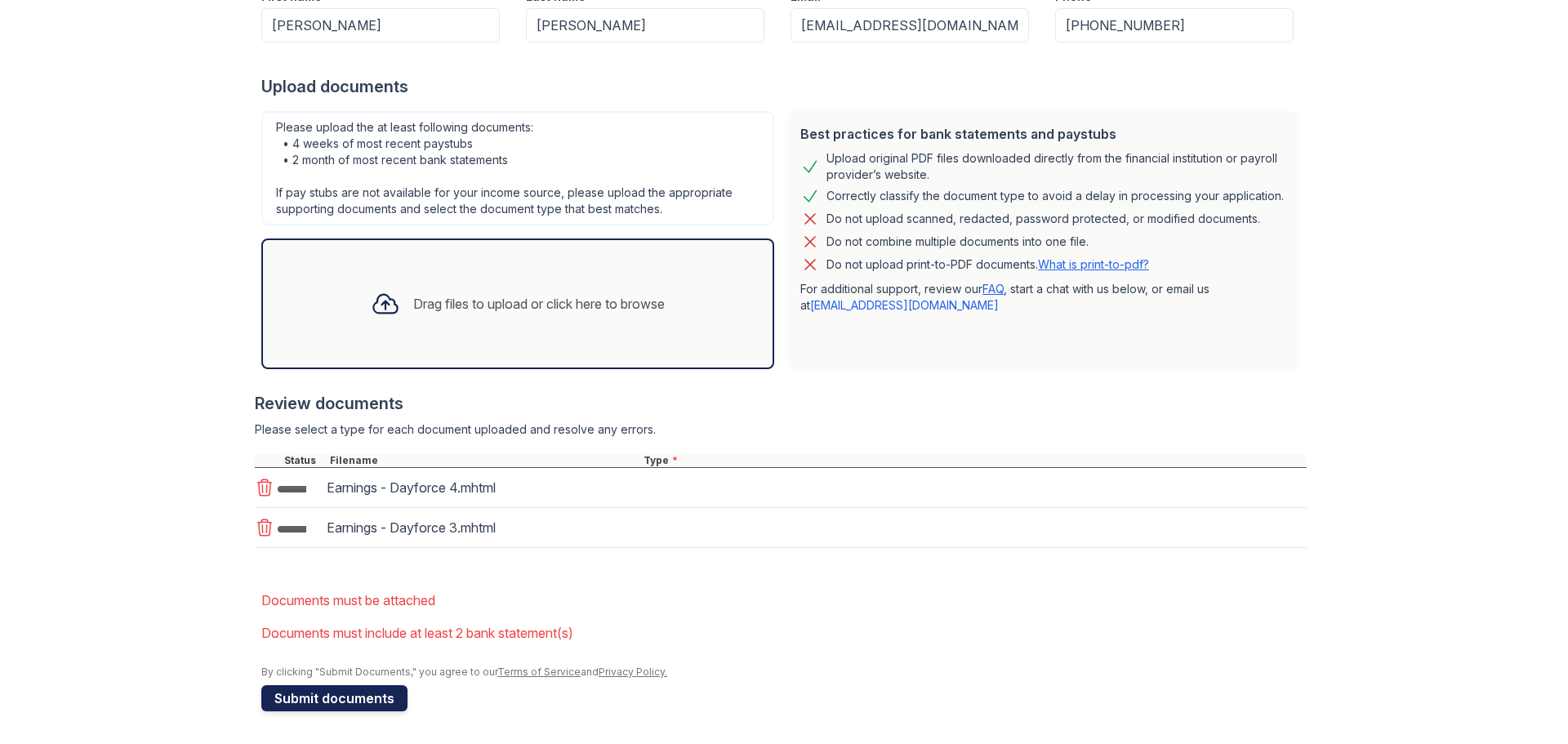
click at [351, 696] on button "Submit documents" at bounding box center [334, 697] width 146 height 26
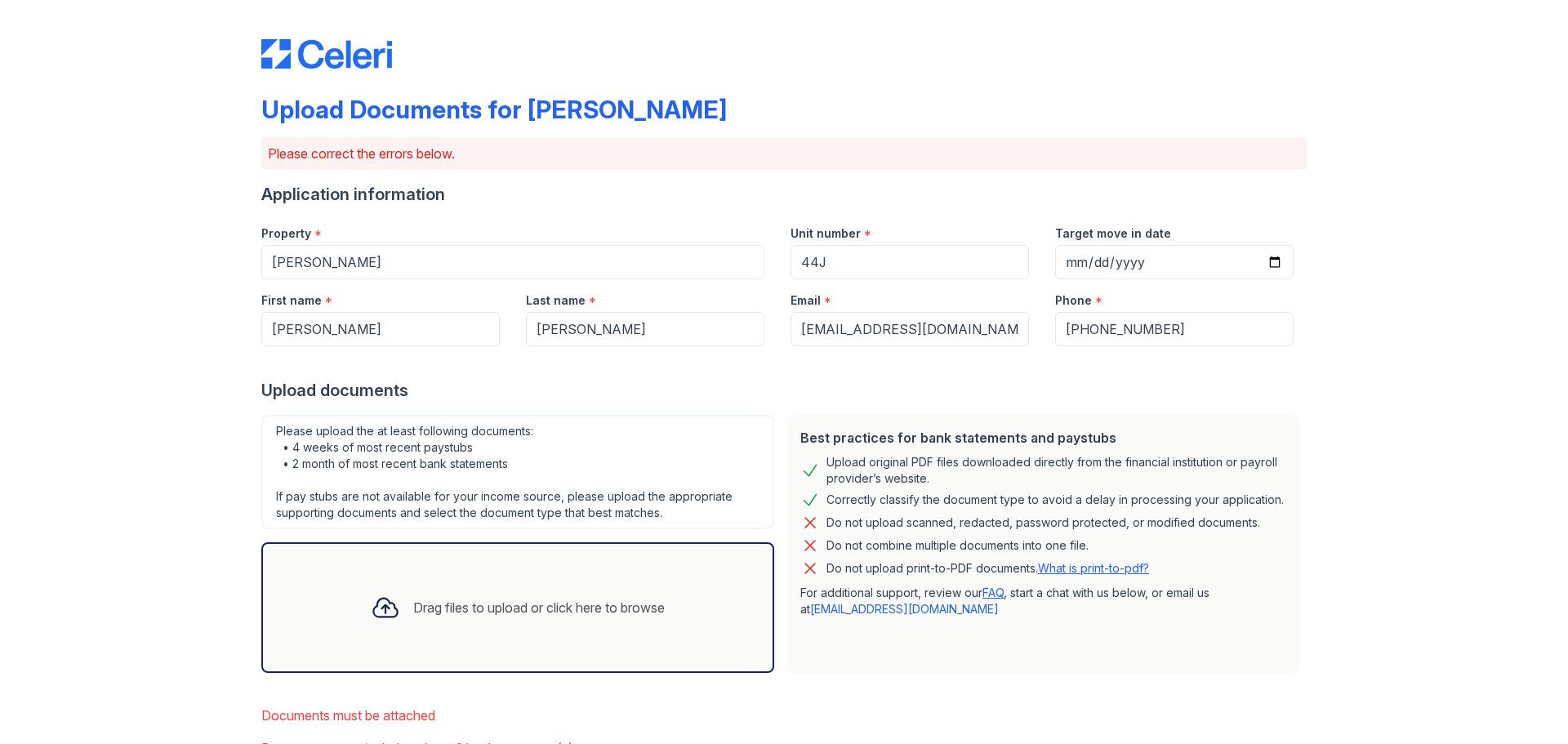
scroll to position [115, 0]
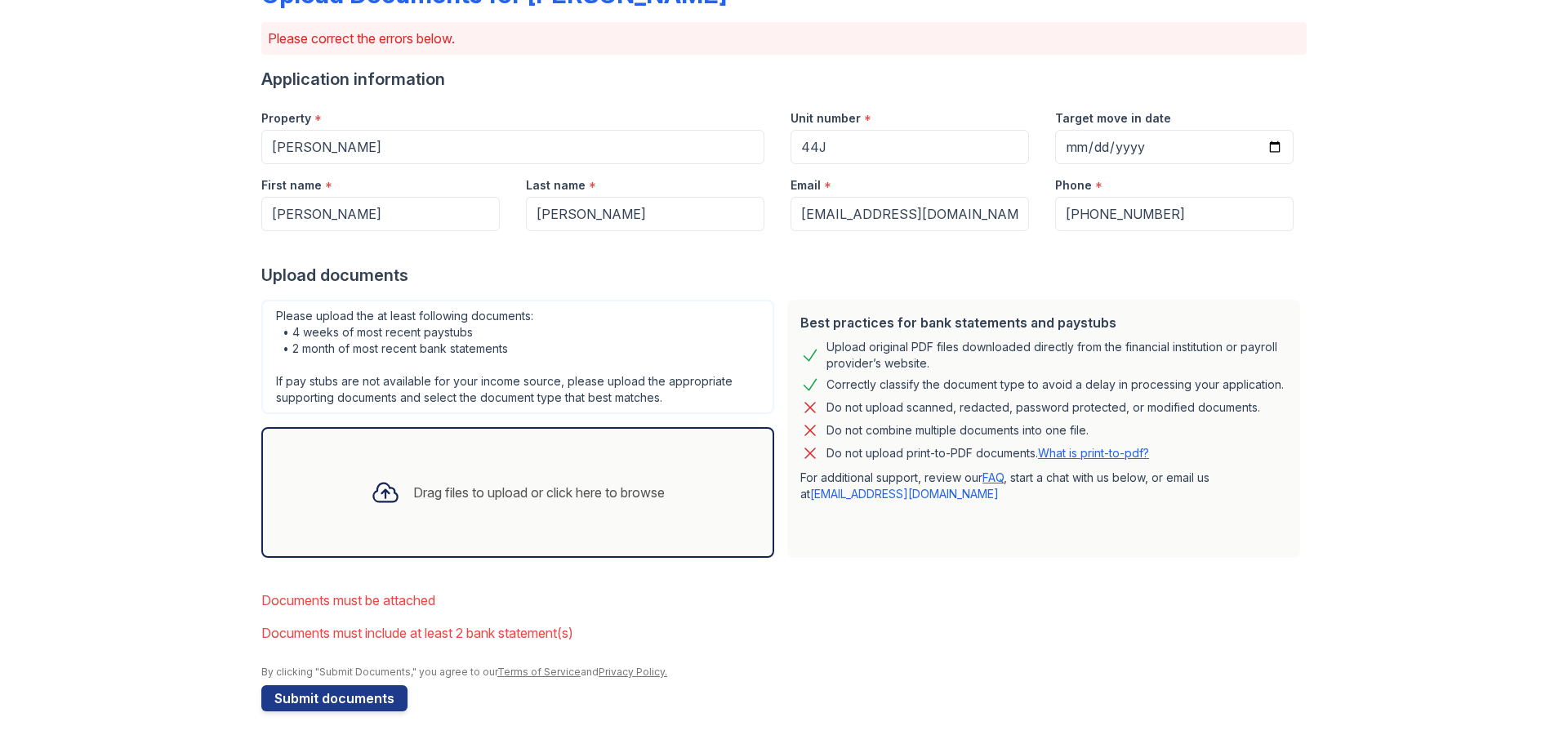
click at [490, 468] on div "Drag files to upload or click here to browse" at bounding box center [517, 492] width 320 height 56
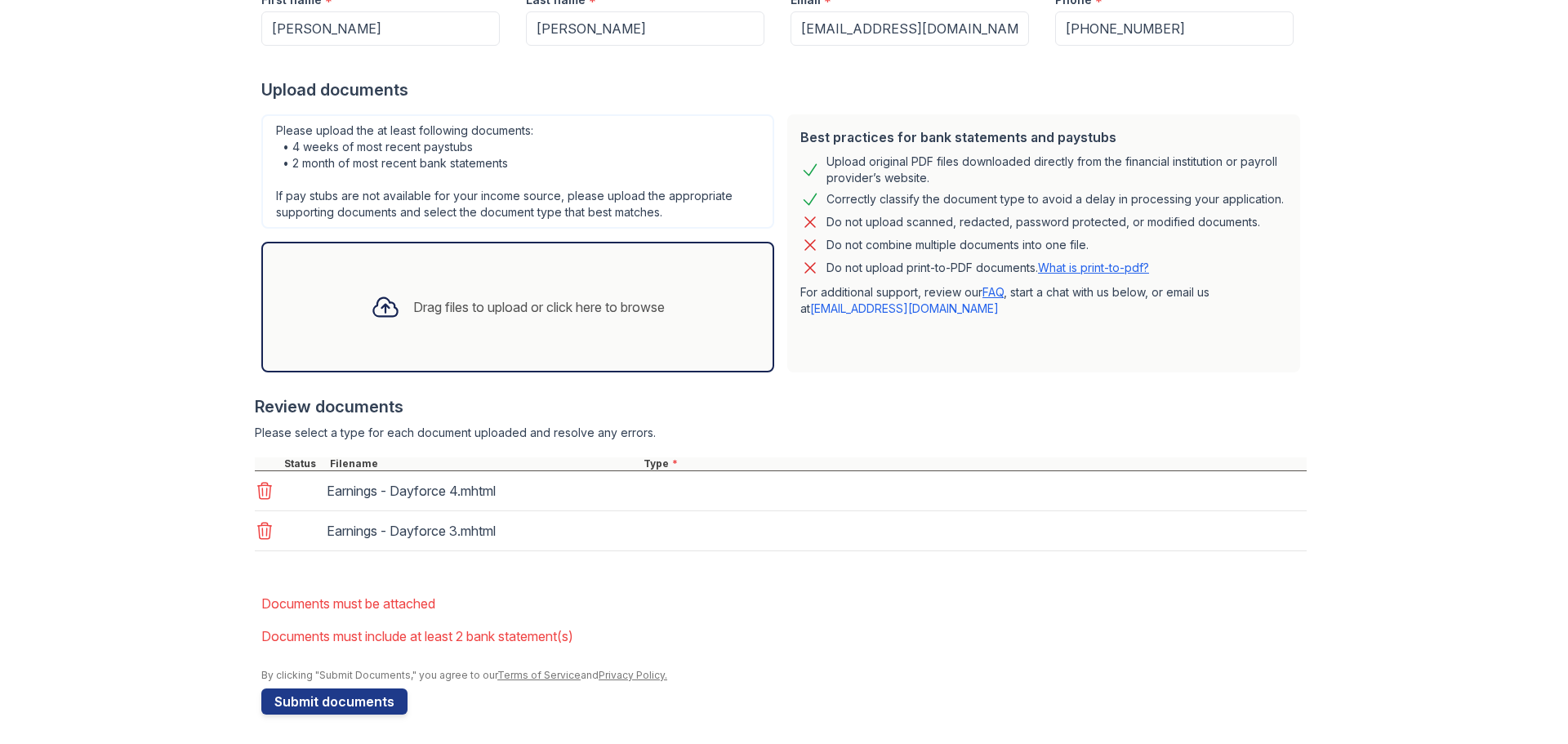
scroll to position [304, 0]
click at [661, 497] on div "Earnings - Dayforce 4.mhtml" at bounding box center [781, 488] width 1051 height 40
click at [662, 487] on div "Earnings - Dayforce 4.mhtml" at bounding box center [781, 488] width 1051 height 40
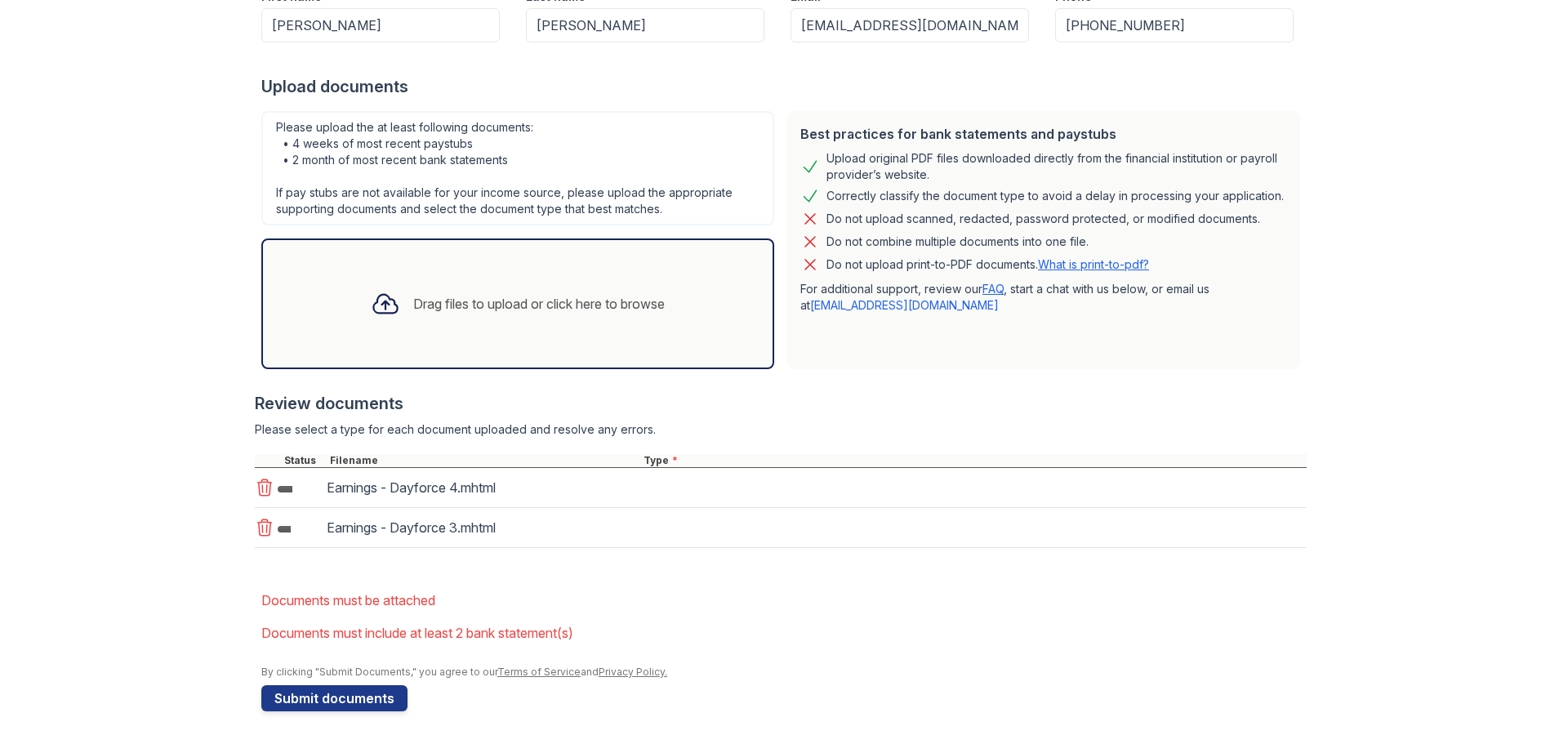
click at [662, 487] on div "Earnings - Dayforce 4.mhtml" at bounding box center [781, 488] width 1051 height 40
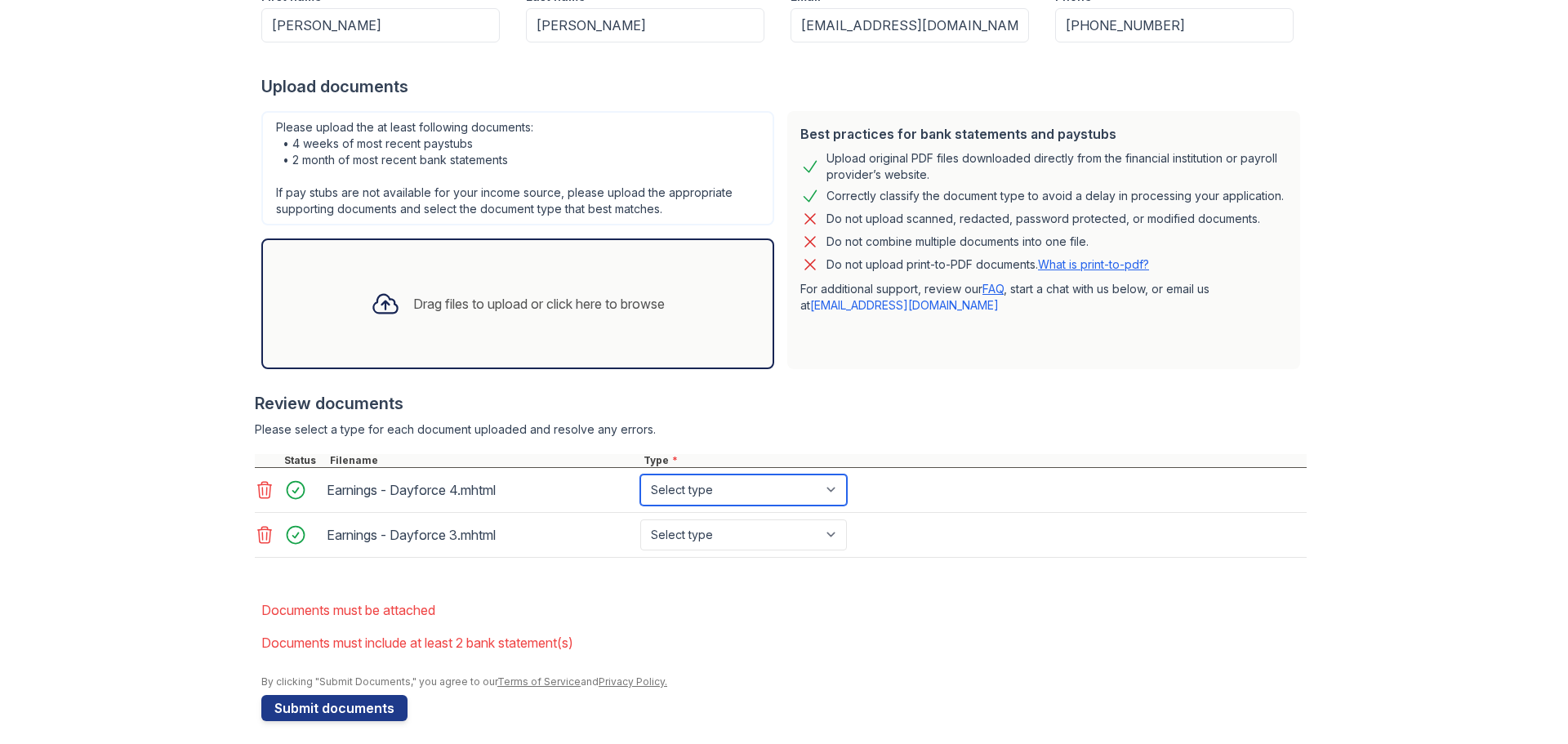
click at [751, 479] on select "Select type Paystub Bank Statement Offer Letter Tax Documents Benefit Award Let…" at bounding box center [743, 489] width 207 height 31
select select "paystub"
click at [640, 474] on select "Select type Paystub Bank Statement Offer Letter Tax Documents Benefit Award Let…" at bounding box center [743, 489] width 207 height 31
click at [742, 535] on select "Select type Paystub Bank Statement Offer Letter Tax Documents Benefit Award Let…" at bounding box center [743, 534] width 207 height 31
select select "paystub"
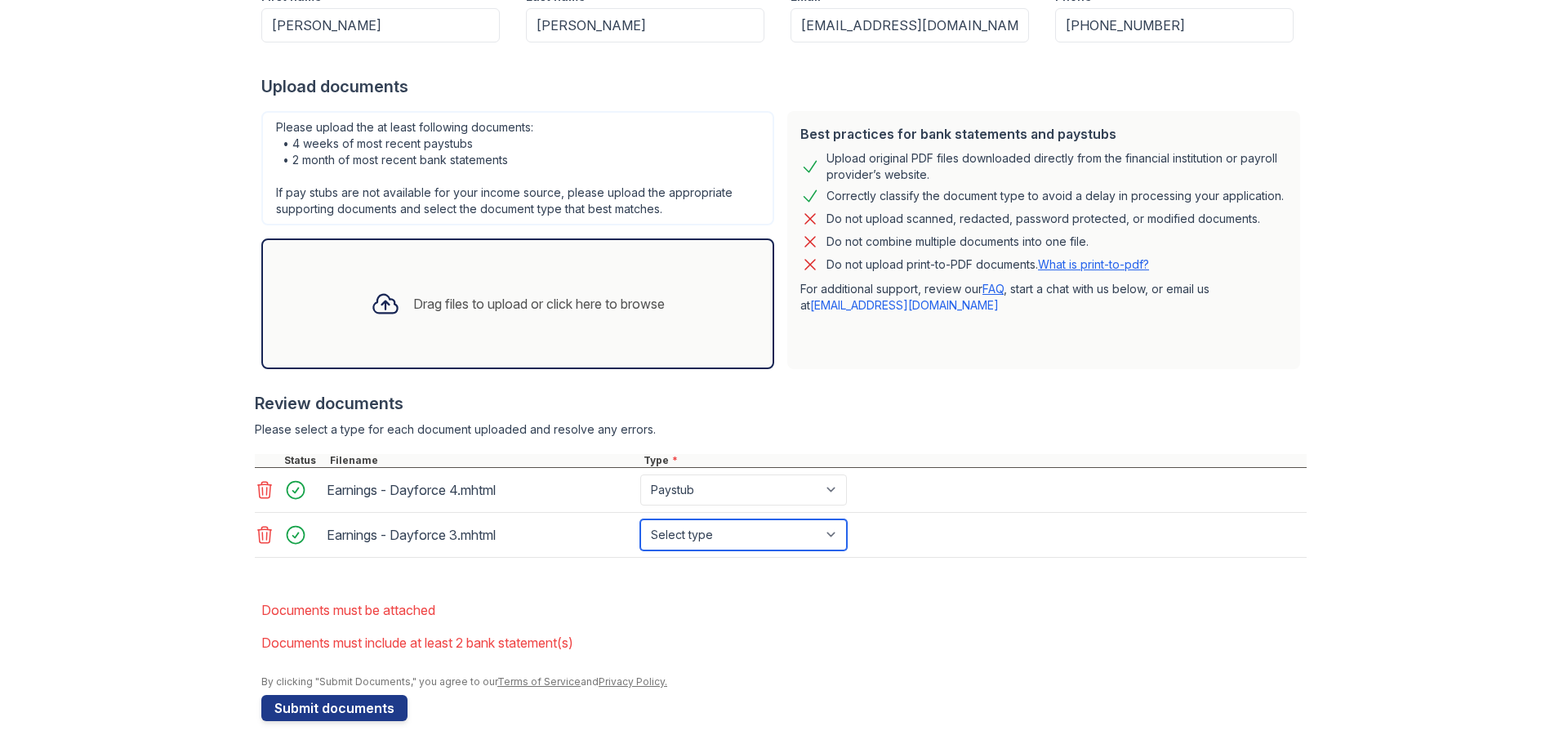
click at [640, 519] on select "Select type Paystub Bank Statement Offer Letter Tax Documents Benefit Award Let…" at bounding box center [743, 534] width 207 height 31
click at [322, 713] on button "Submit documents" at bounding box center [334, 707] width 146 height 26
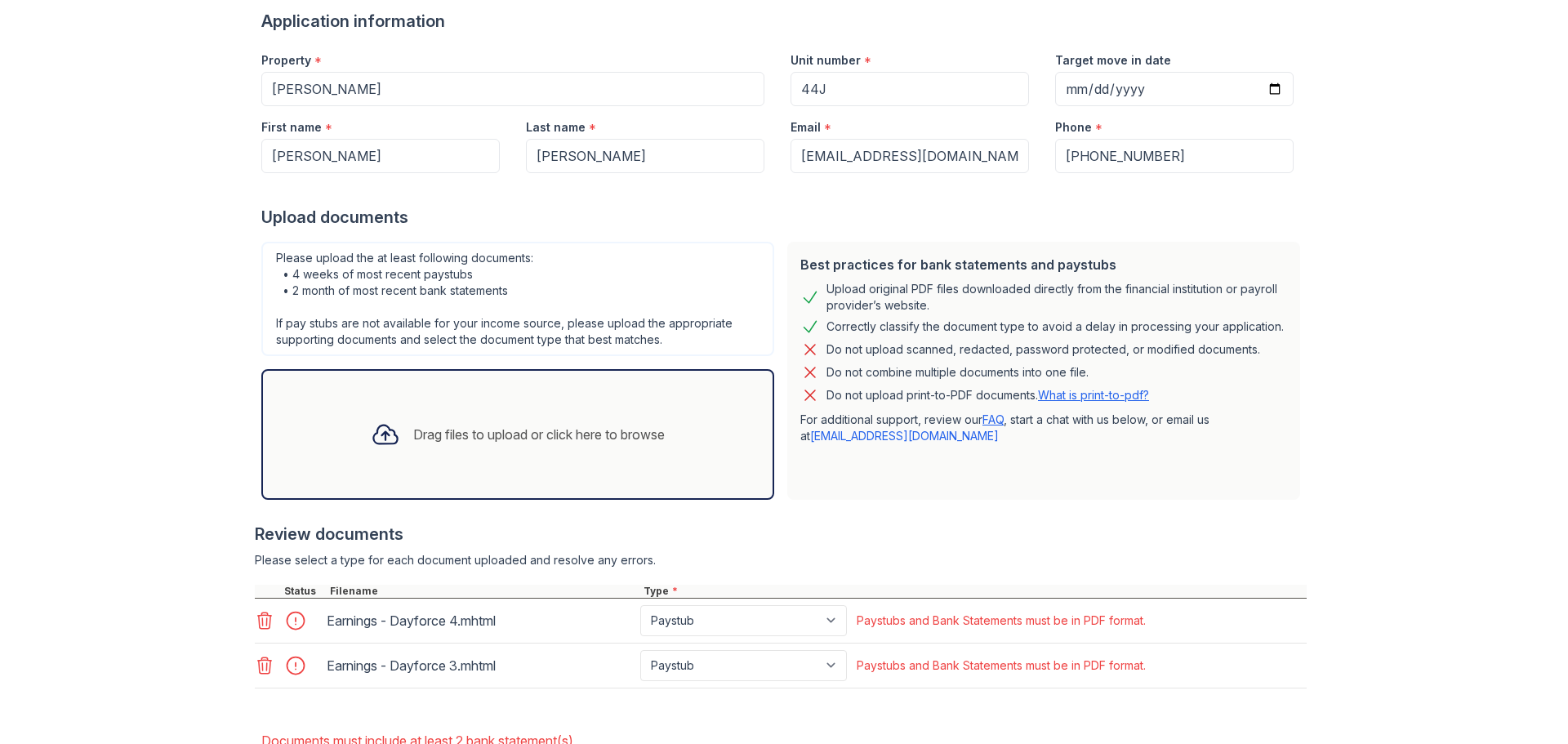
scroll to position [281, 0]
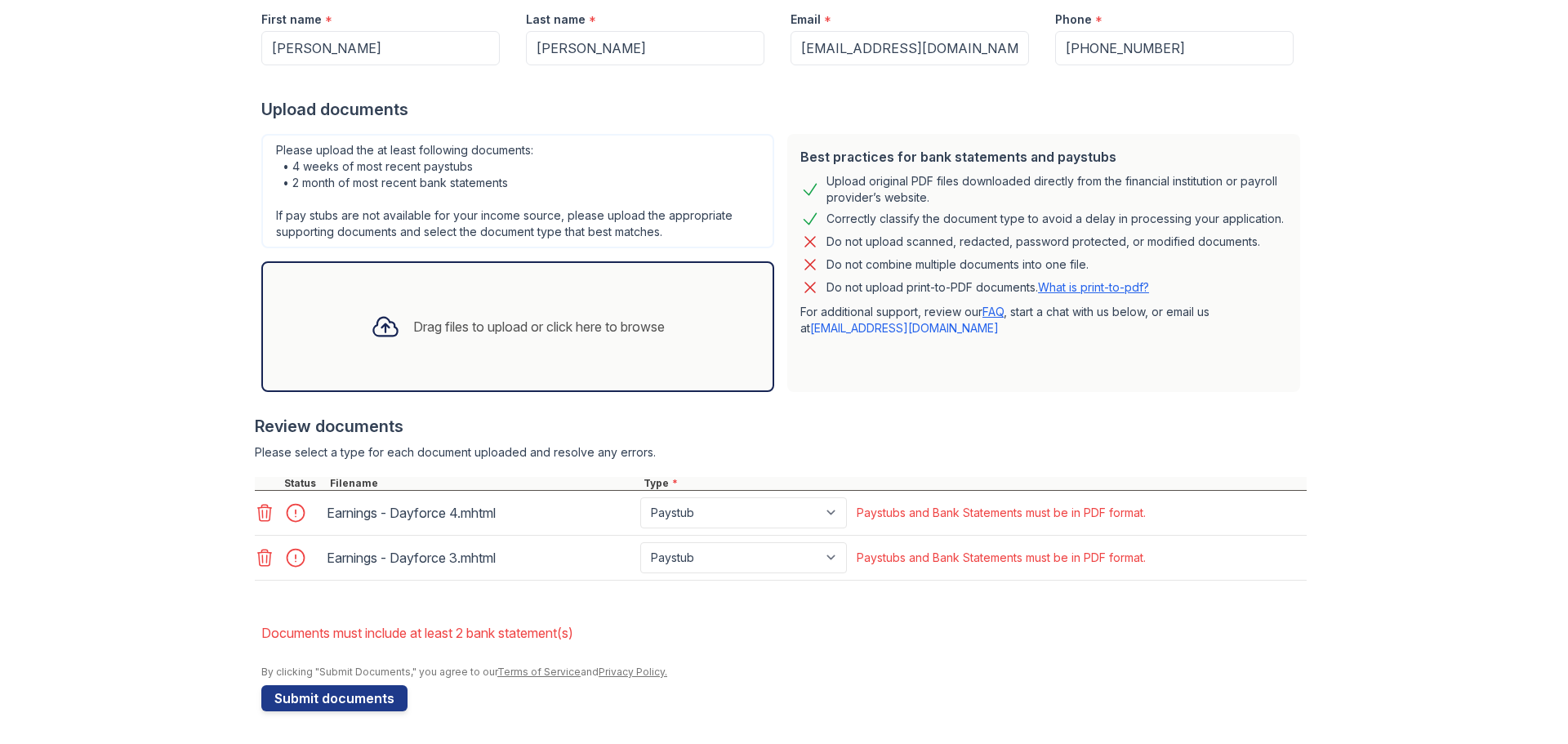
click at [472, 350] on div "Drag files to upload or click here to browse" at bounding box center [517, 327] width 320 height 56
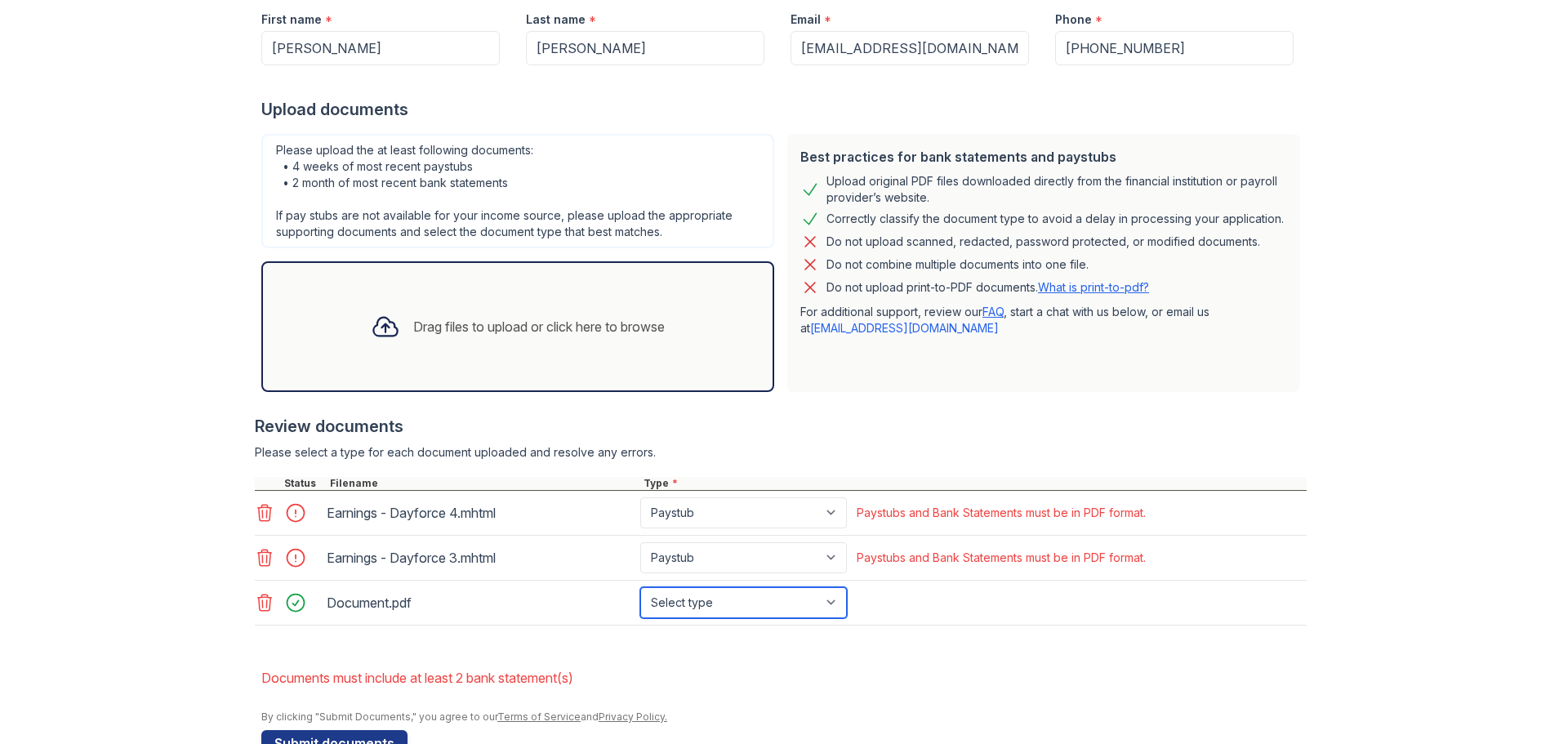
click at [788, 600] on select "Select type Paystub Bank Statement Offer Letter Tax Documents Benefit Award Let…" at bounding box center [743, 602] width 207 height 31
select select "bank_statement"
click at [640, 587] on select "Select type Paystub Bank Statement Offer Letter Tax Documents Benefit Award Let…" at bounding box center [743, 602] width 207 height 31
click at [783, 513] on select "Paystub Bank Statement Offer Letter Tax Documents Benefit Award Letter Investme…" at bounding box center [743, 512] width 207 height 31
click at [482, 648] on form "Application information Property * Marc Unit number * 44J Target move in date F…" at bounding box center [784, 328] width 1045 height 854
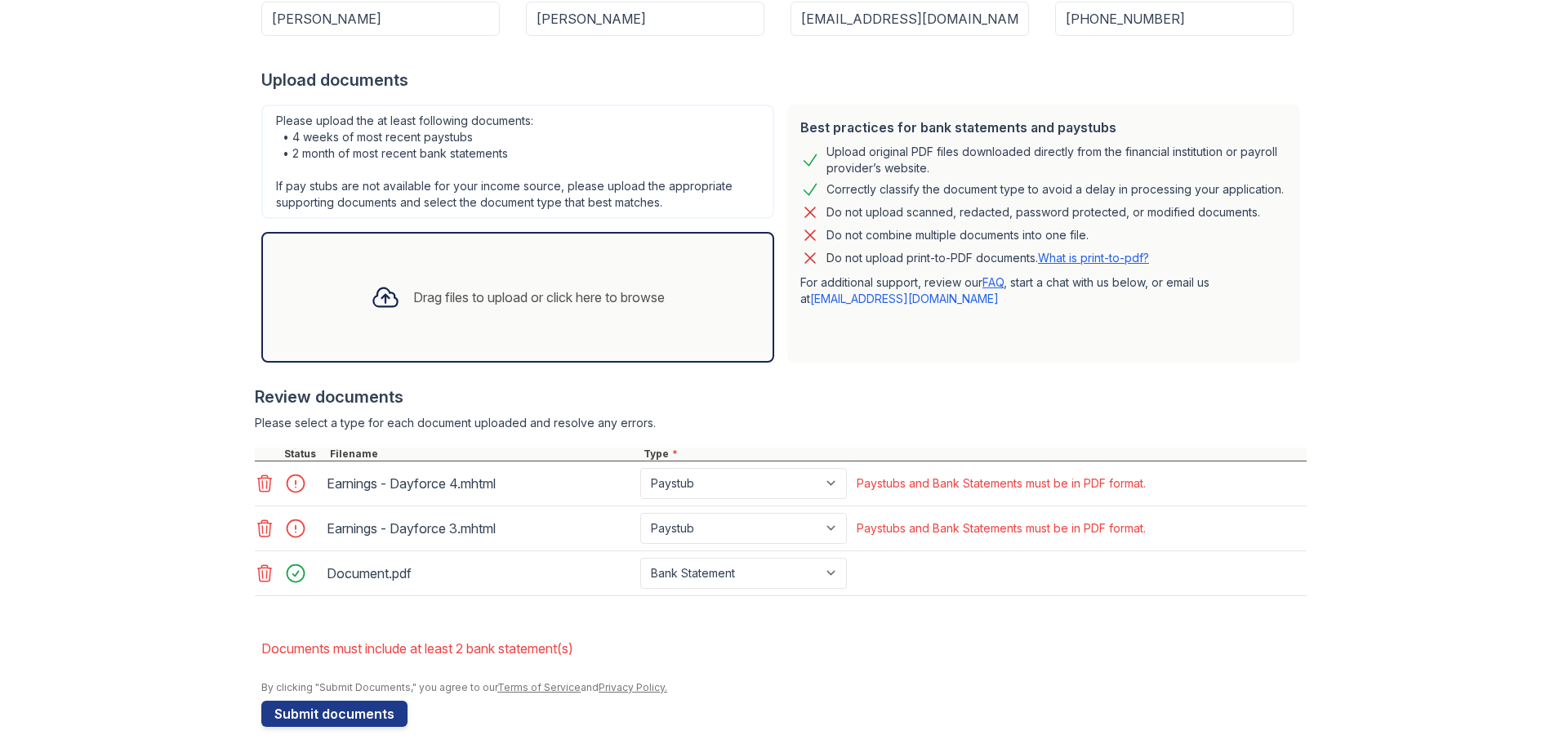
scroll to position [326, 0]
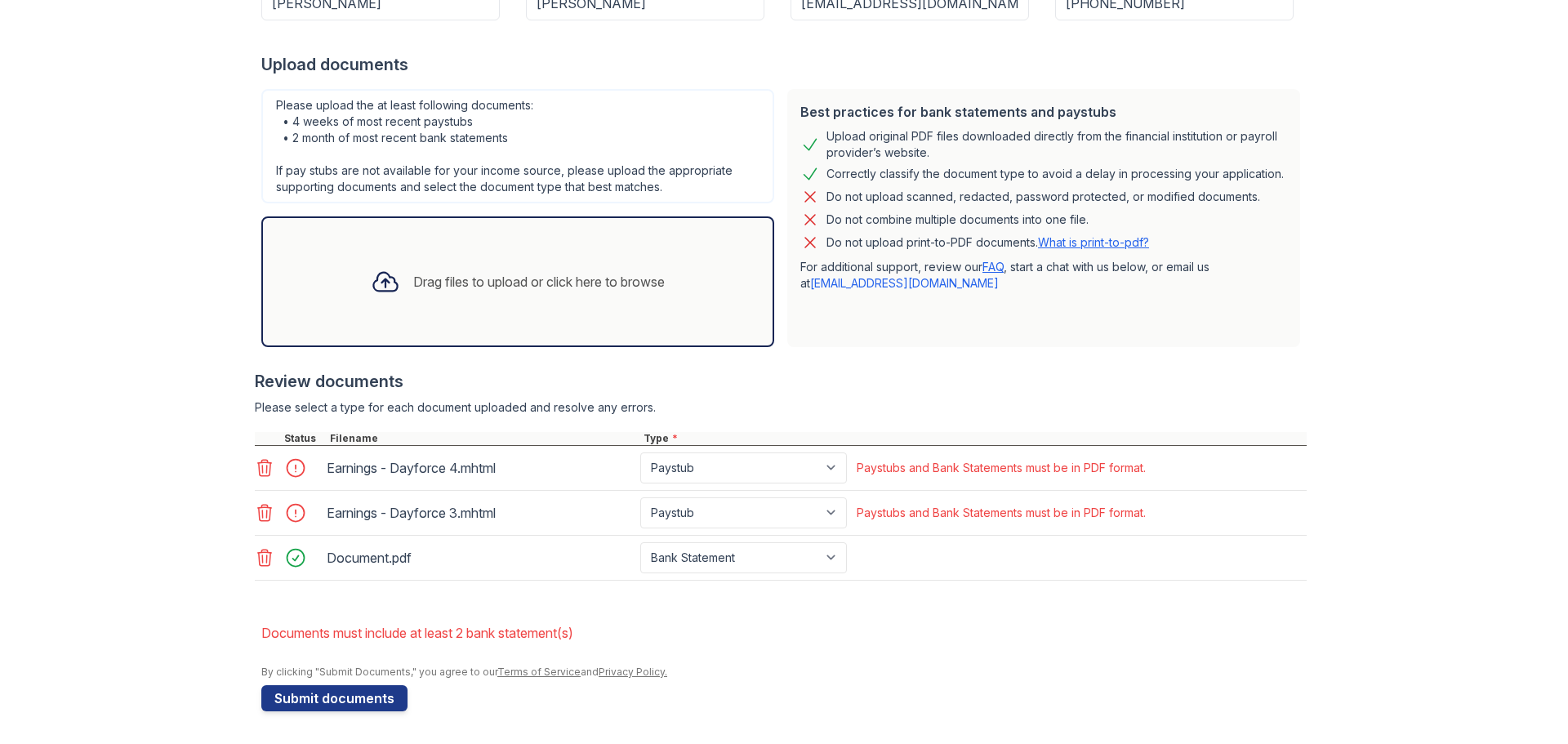
click at [442, 332] on div "Drag files to upload or click here to browse" at bounding box center [517, 282] width 512 height 131
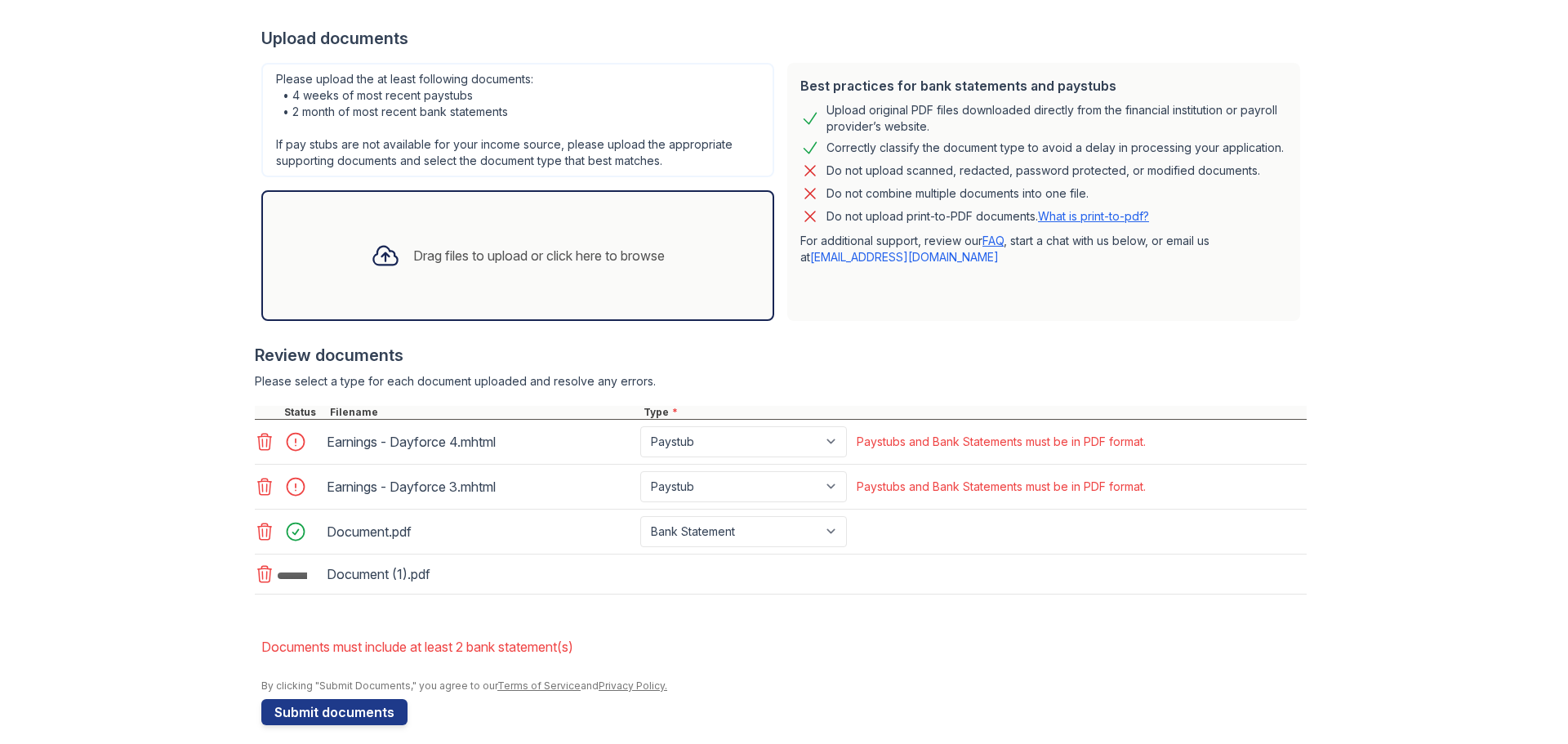
scroll to position [366, 0]
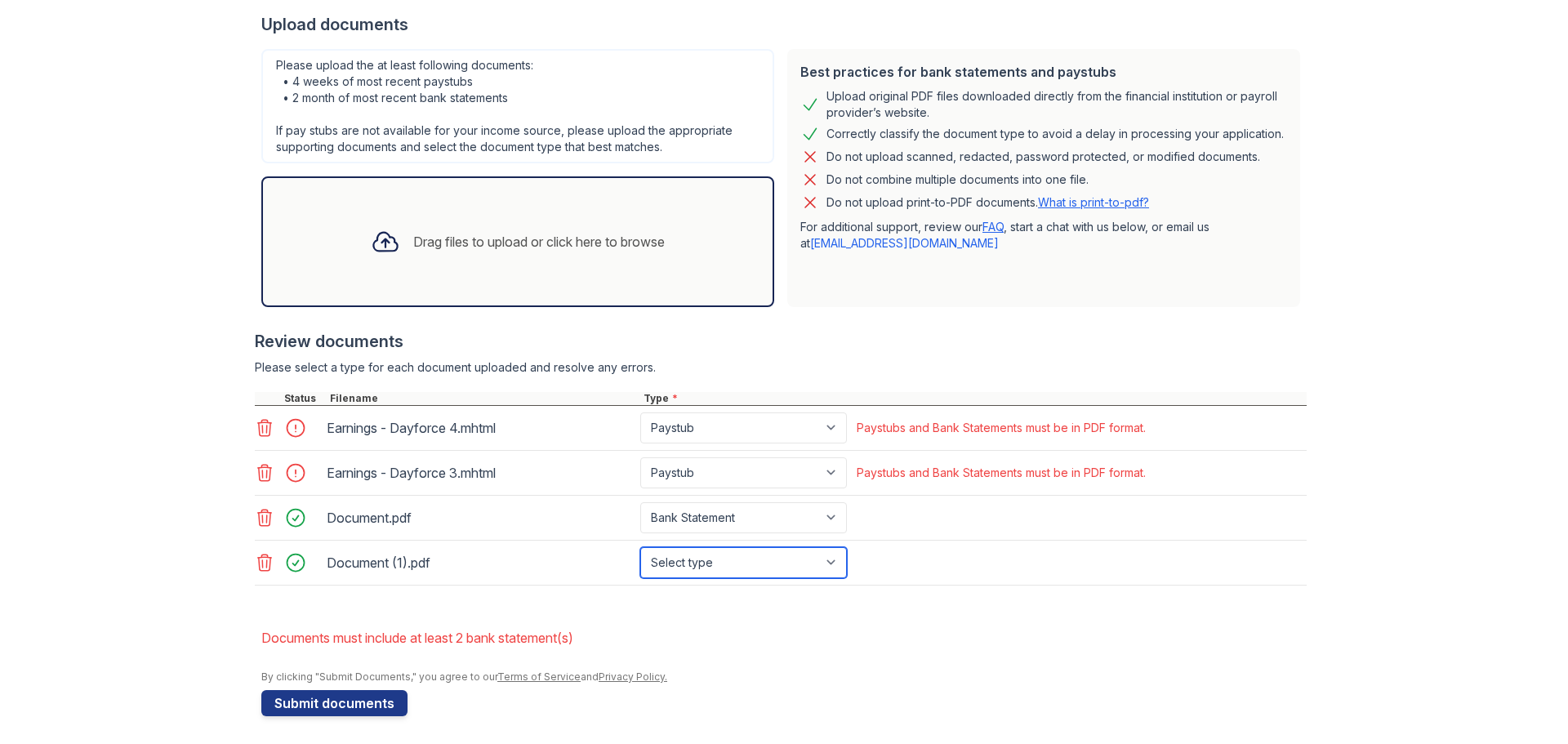
click at [688, 553] on select "Select type Paystub Bank Statement Offer Letter Tax Documents Benefit Award Let…" at bounding box center [743, 562] width 207 height 31
select select "bank_statement"
click at [640, 547] on select "Select type Paystub Bank Statement Offer Letter Tax Documents Benefit Award Let…" at bounding box center [743, 562] width 207 height 31
click at [340, 702] on button "Submit documents" at bounding box center [334, 702] width 146 height 26
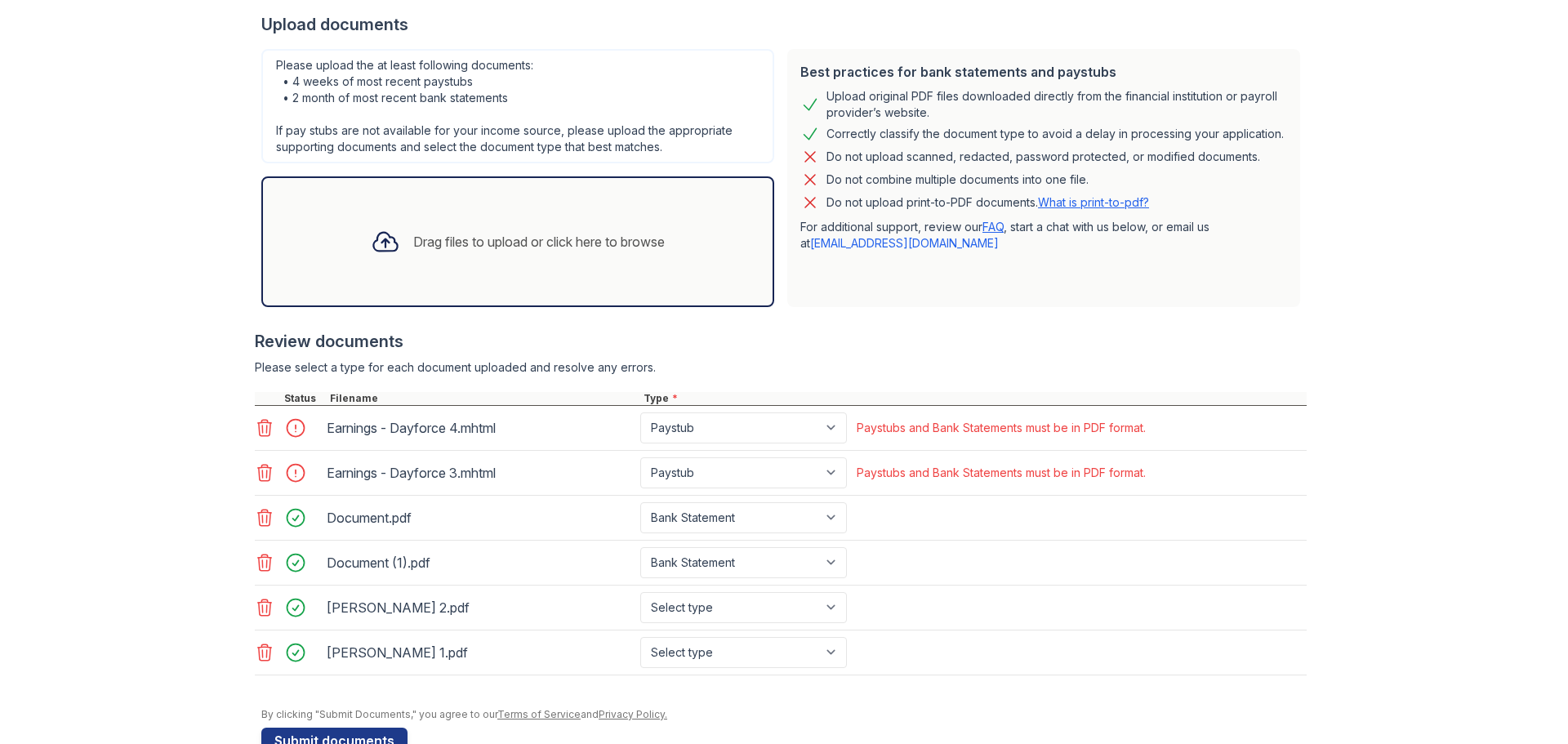
scroll to position [408, 0]
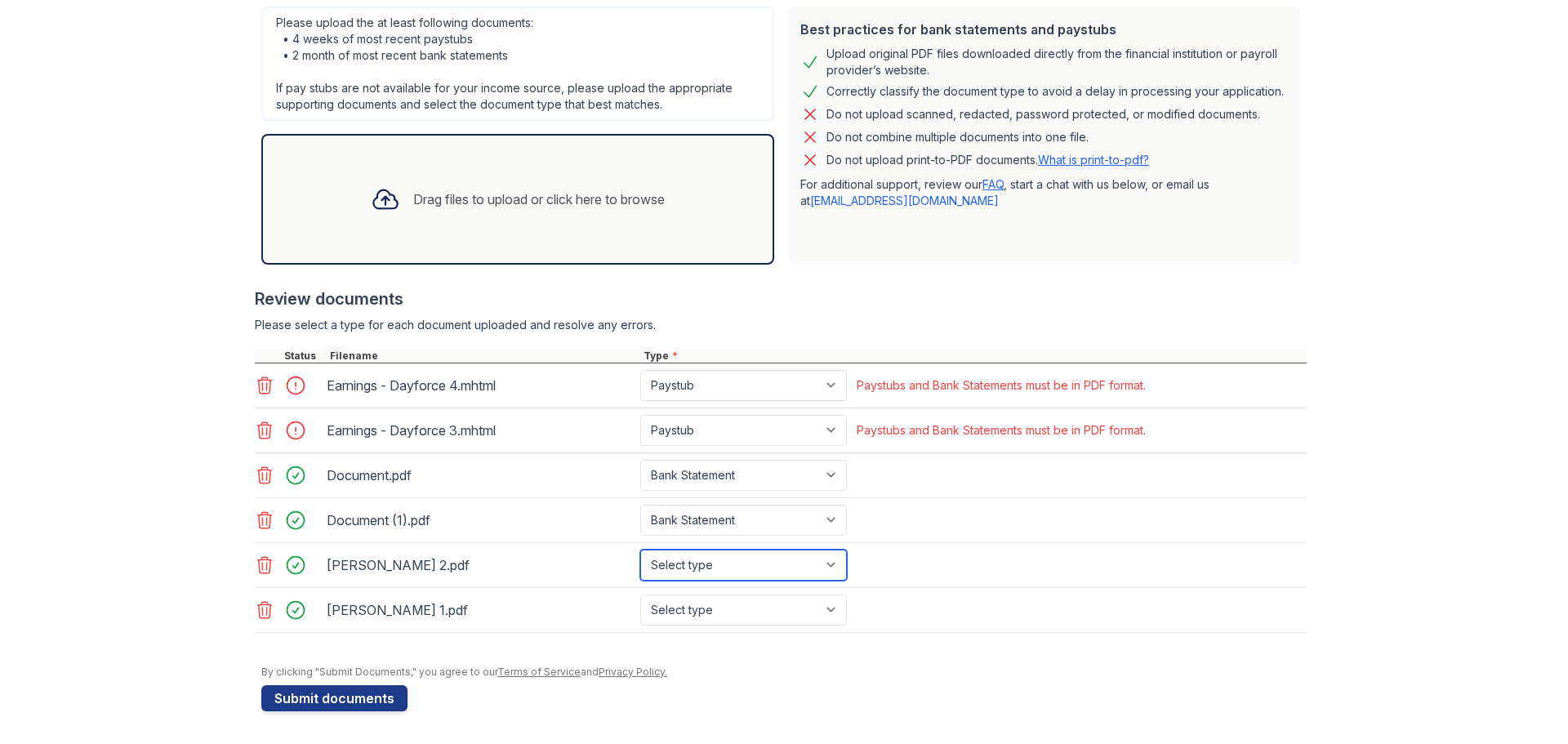
click at [789, 556] on select "Select type Paystub Bank Statement Offer Letter Tax Documents Benefit Award Let…" at bounding box center [743, 565] width 207 height 31
select select "paystub"
click at [640, 550] on select "Select type Paystub Bank Statement Offer Letter Tax Documents Benefit Award Let…" at bounding box center [743, 565] width 207 height 31
click at [726, 604] on select "Select type Paystub Bank Statement Offer Letter Tax Documents Benefit Award Let…" at bounding box center [743, 609] width 207 height 31
select select "paystub"
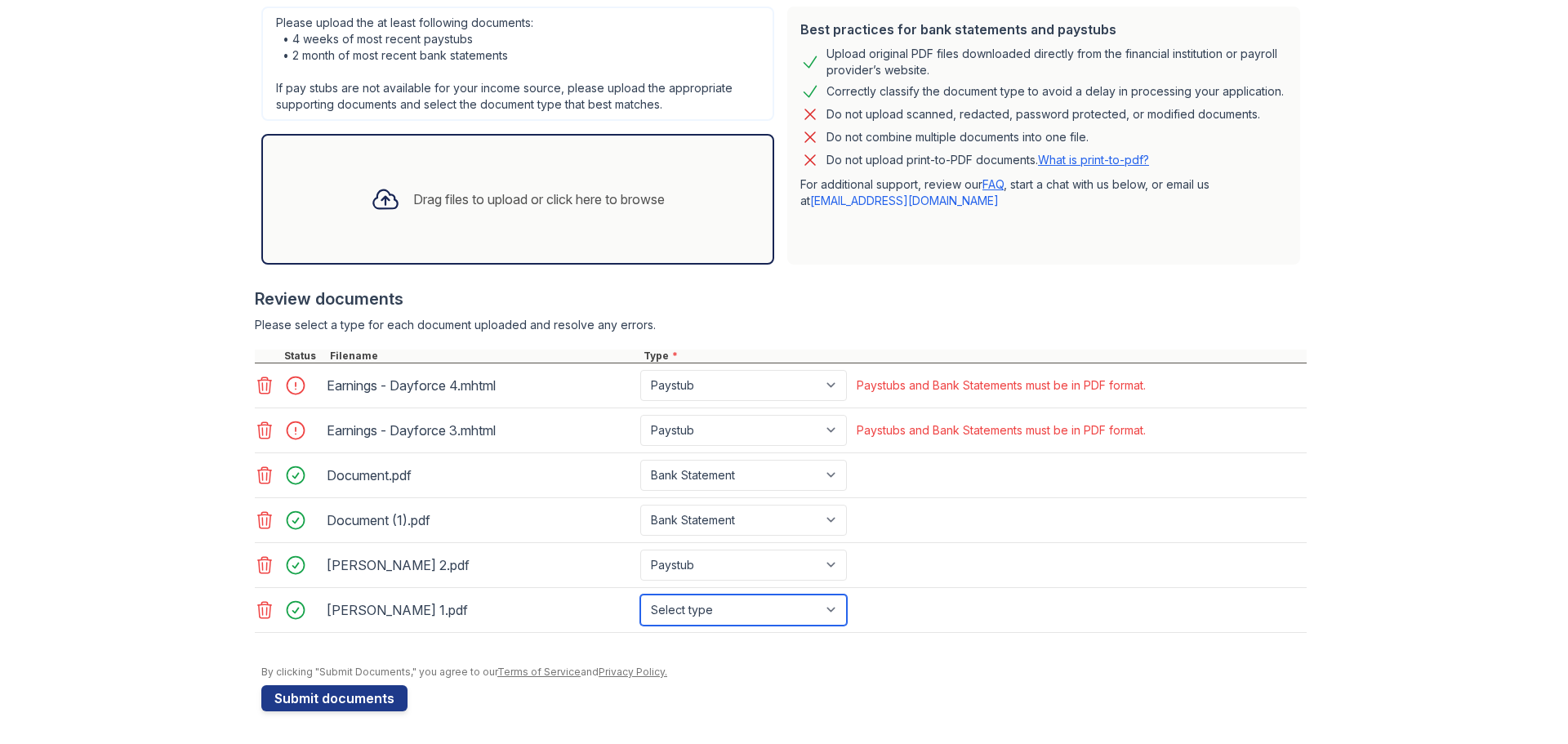
click at [640, 594] on select "Select type Paystub Bank Statement Offer Letter Tax Documents Benefit Award Let…" at bounding box center [743, 609] width 207 height 31
click at [260, 387] on icon at bounding box center [265, 386] width 20 height 20
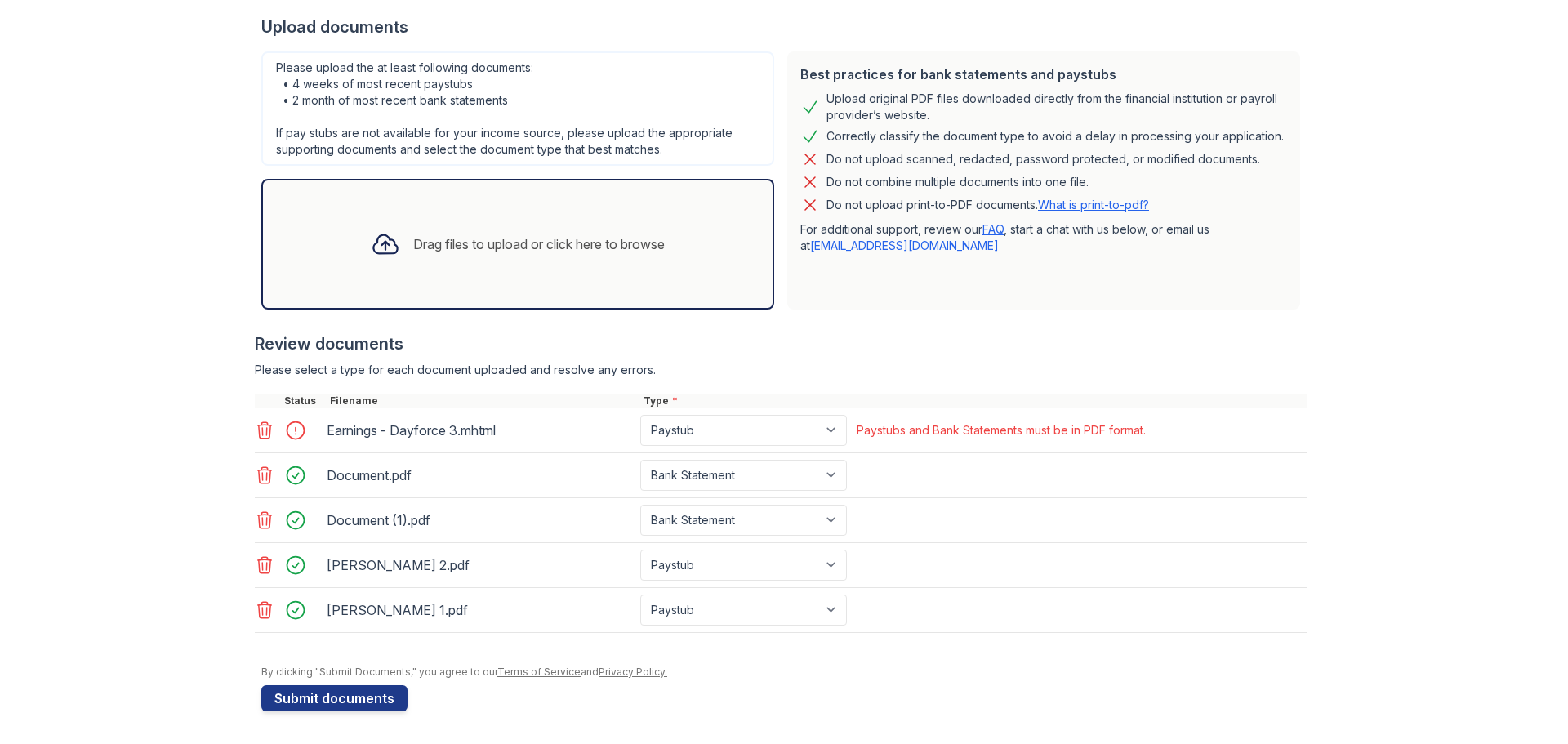
click at [257, 426] on icon at bounding box center [265, 431] width 20 height 20
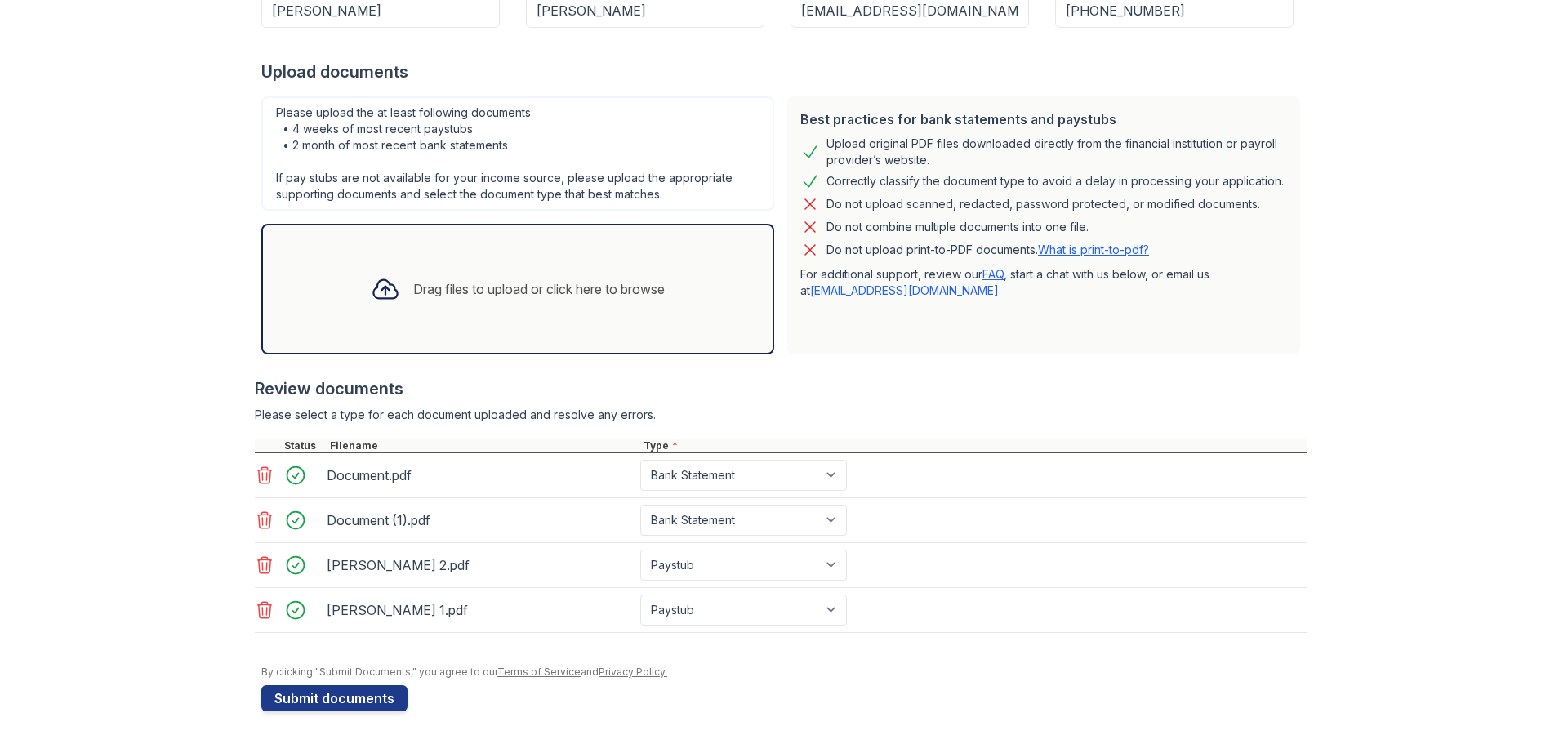
scroll to position [318, 0]
click at [322, 696] on button "Submit documents" at bounding box center [334, 697] width 146 height 26
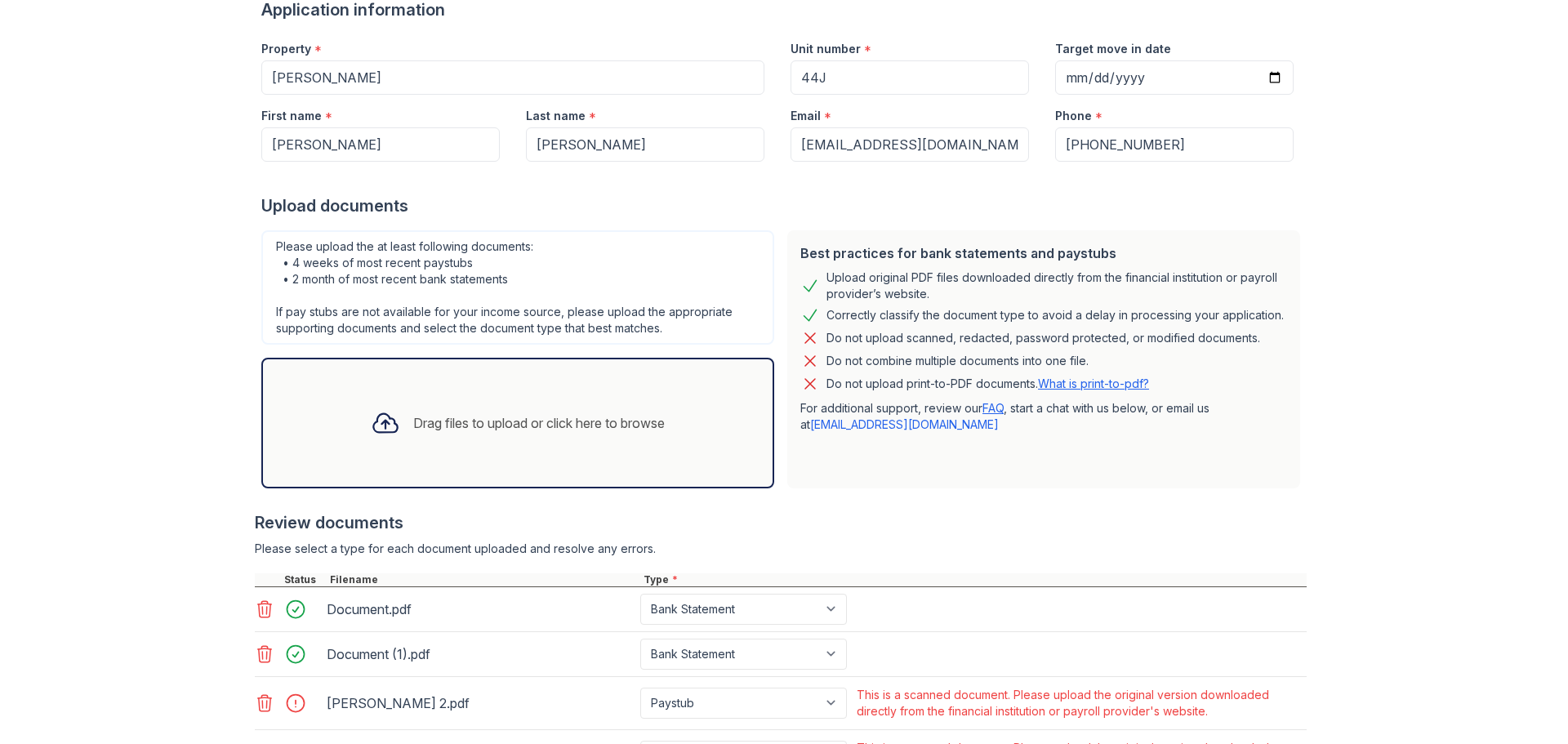
scroll to position [335, 0]
